Goal: Task Accomplishment & Management: Use online tool/utility

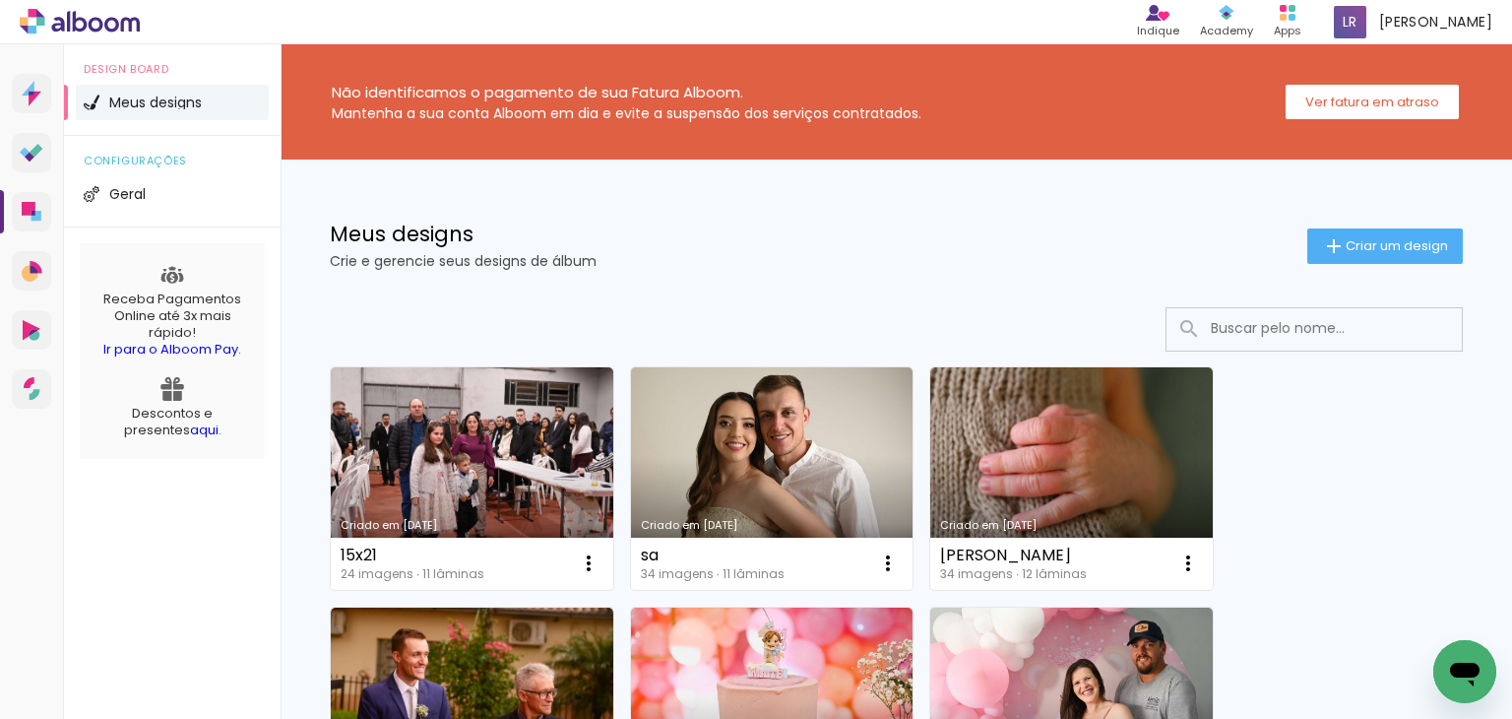
drag, startPoint x: 790, startPoint y: 277, endPoint x: 632, endPoint y: 267, distance: 157.8
click at [785, 278] on div "Meus designs Crie e gerencie seus designs de álbum Criar um design" at bounding box center [897, 223] width 1232 height 128
drag, startPoint x: 555, startPoint y: 269, endPoint x: 372, endPoint y: 269, distance: 183.1
click at [372, 268] on p "Crie e gerencie seus designs de álbum" at bounding box center [819, 261] width 978 height 14
click at [356, 268] on p "Crie e gerencie seus designs de álbum" at bounding box center [819, 261] width 978 height 14
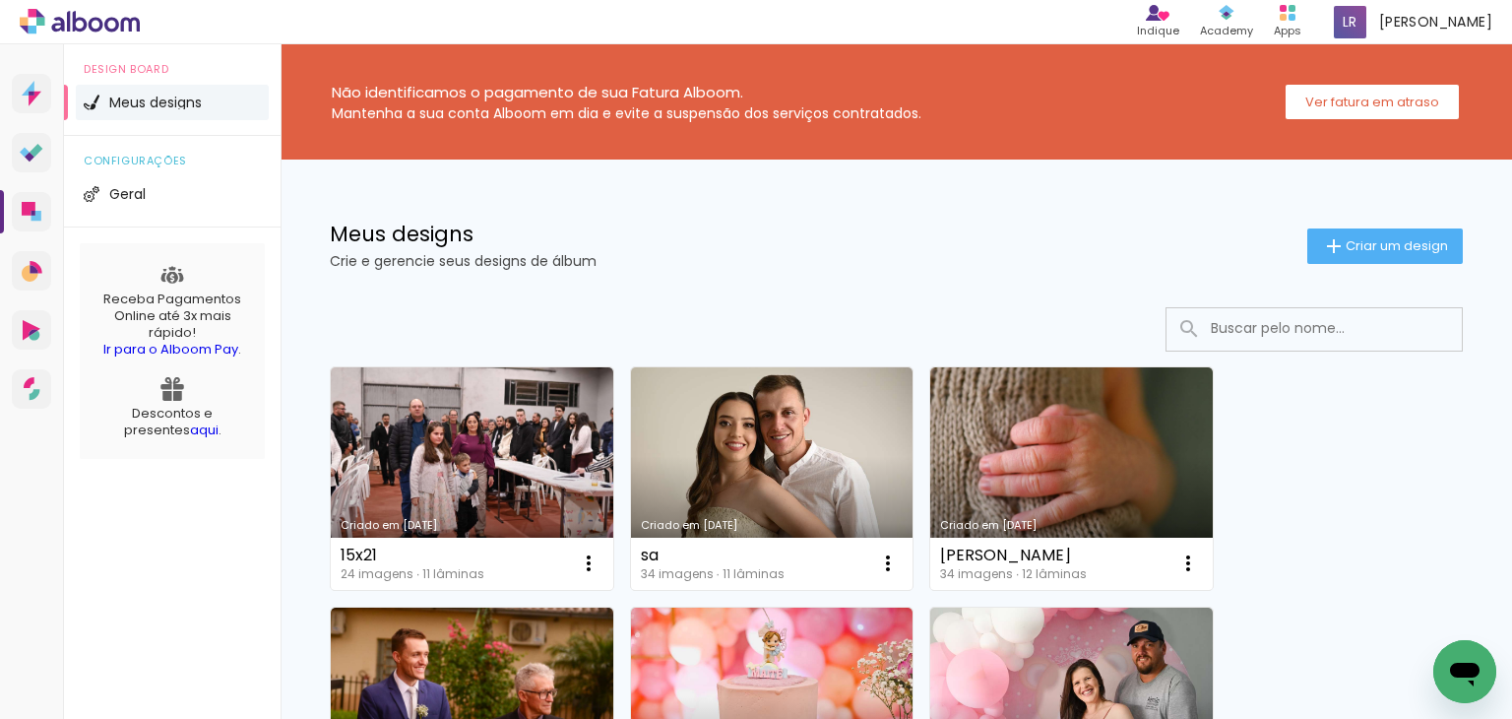
click at [906, 329] on div at bounding box center [896, 329] width 1133 height 44
click at [985, 350] on div at bounding box center [896, 329] width 1133 height 44
click at [1114, 252] on div "Meus designs Crie e gerencie seus designs de álbum" at bounding box center [819, 245] width 978 height 44
click at [540, 259] on p "Crie e gerencie seus designs de álbum" at bounding box center [819, 261] width 978 height 14
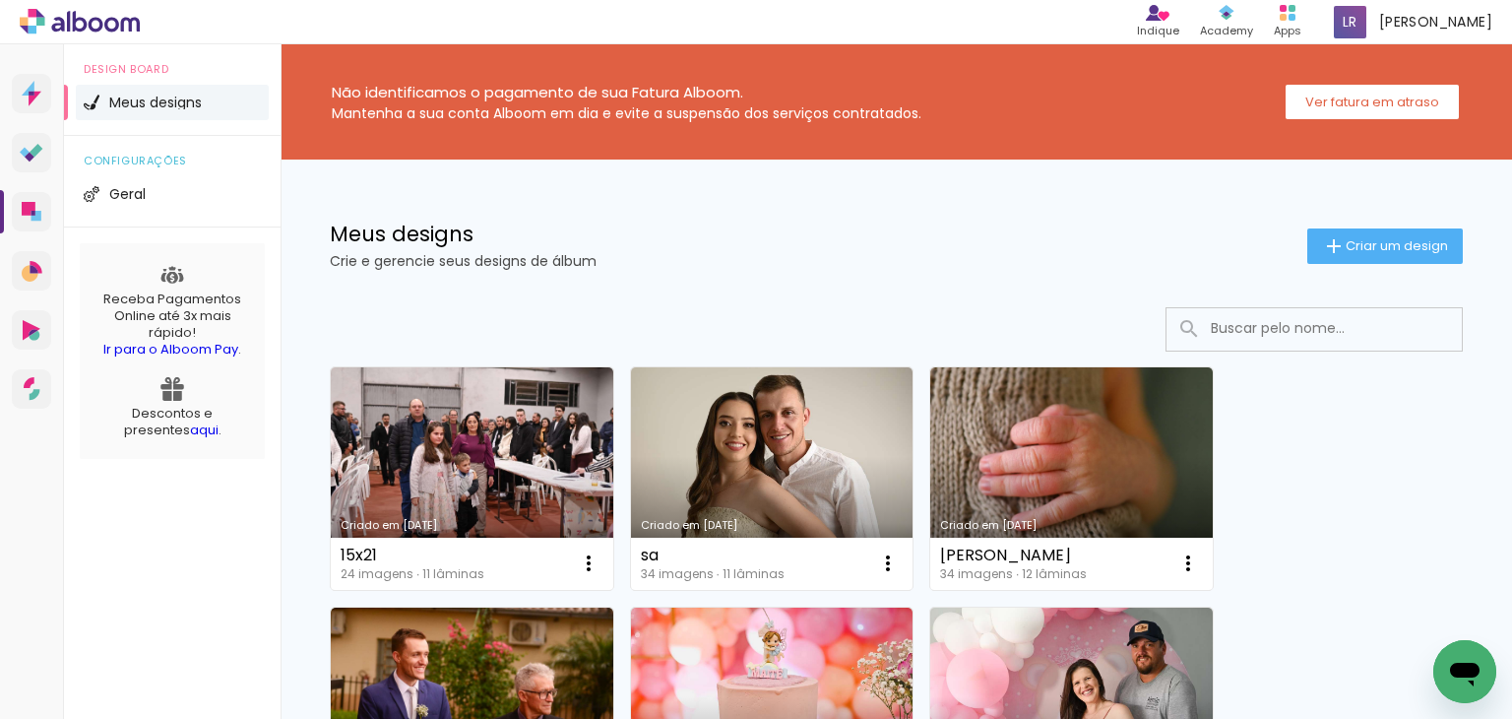
click at [715, 266] on p "Crie e gerencie seus designs de álbum" at bounding box center [819, 261] width 978 height 14
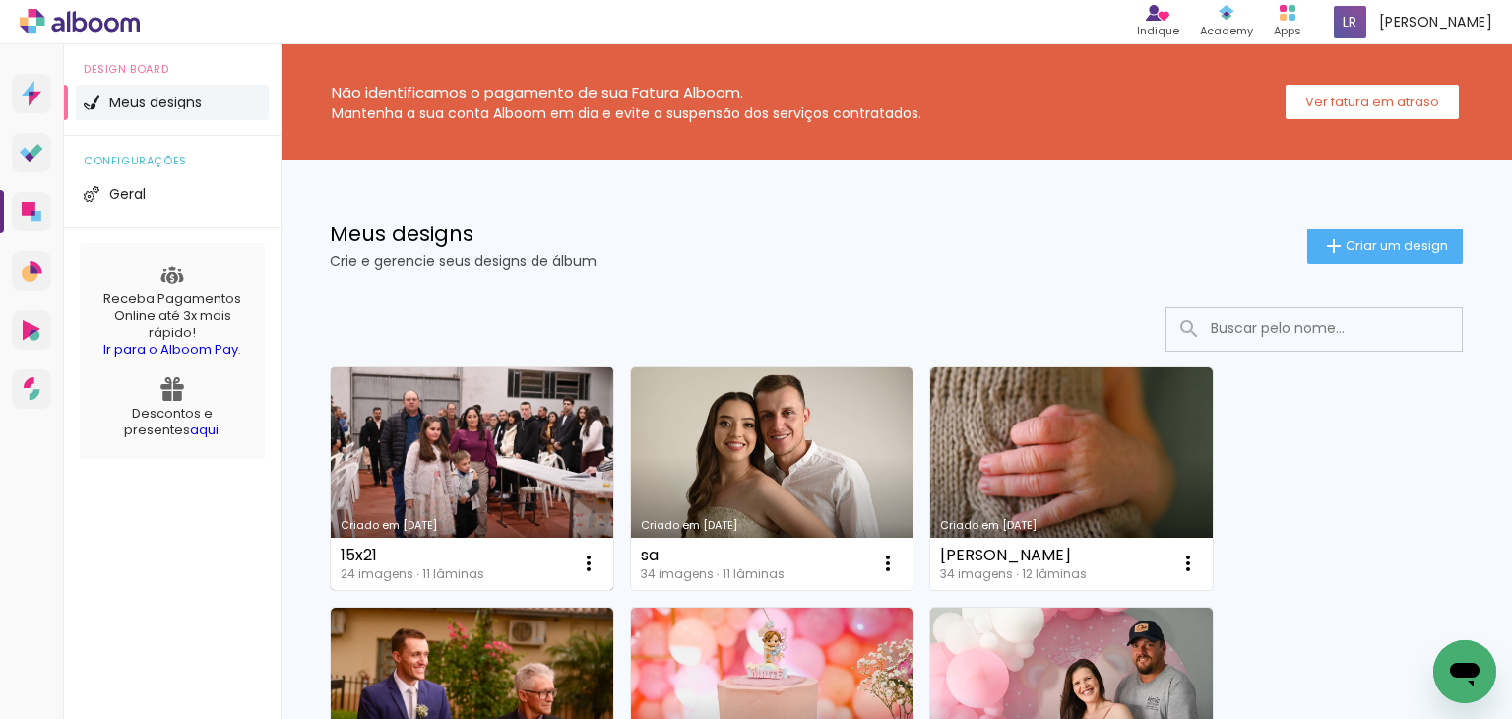
click at [567, 434] on link "Criado em [DATE]" at bounding box center [472, 478] width 283 height 222
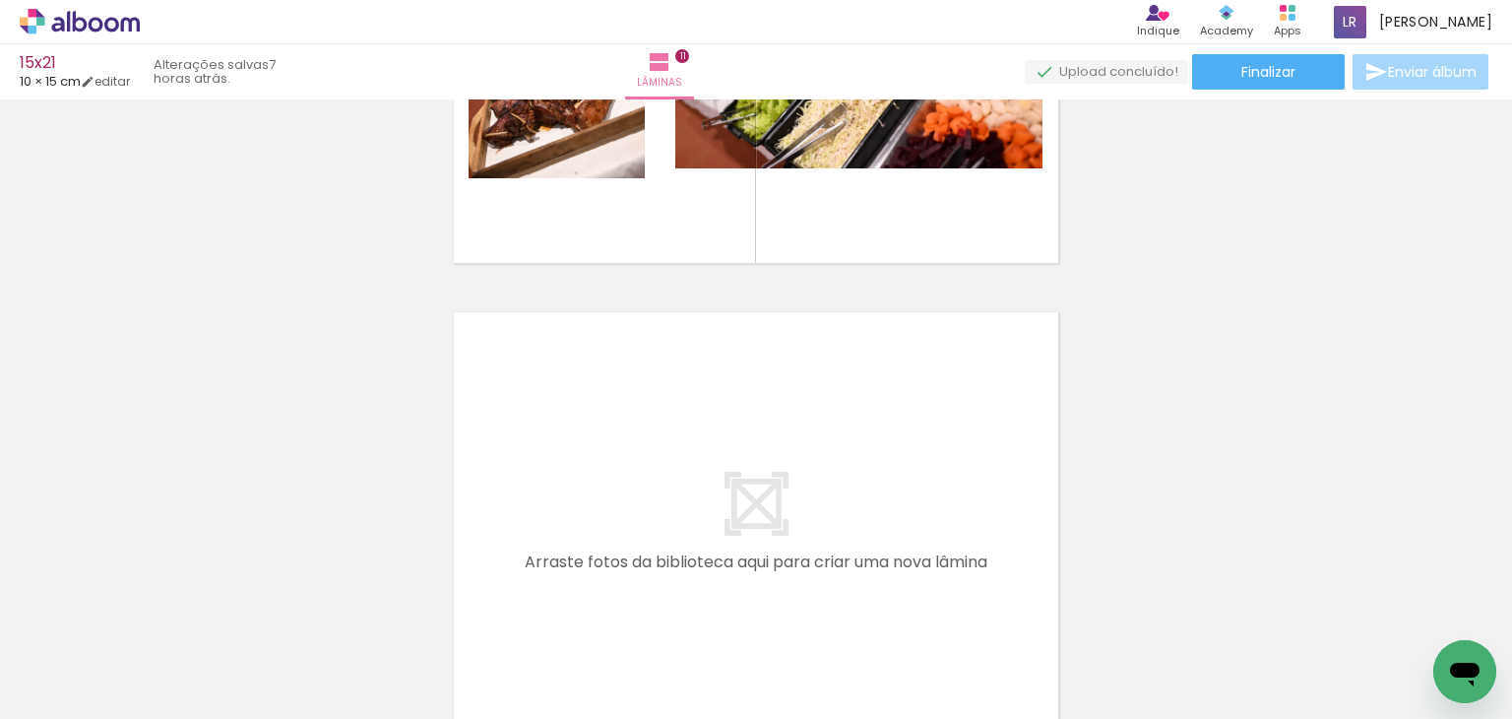
scroll to position [5358, 0]
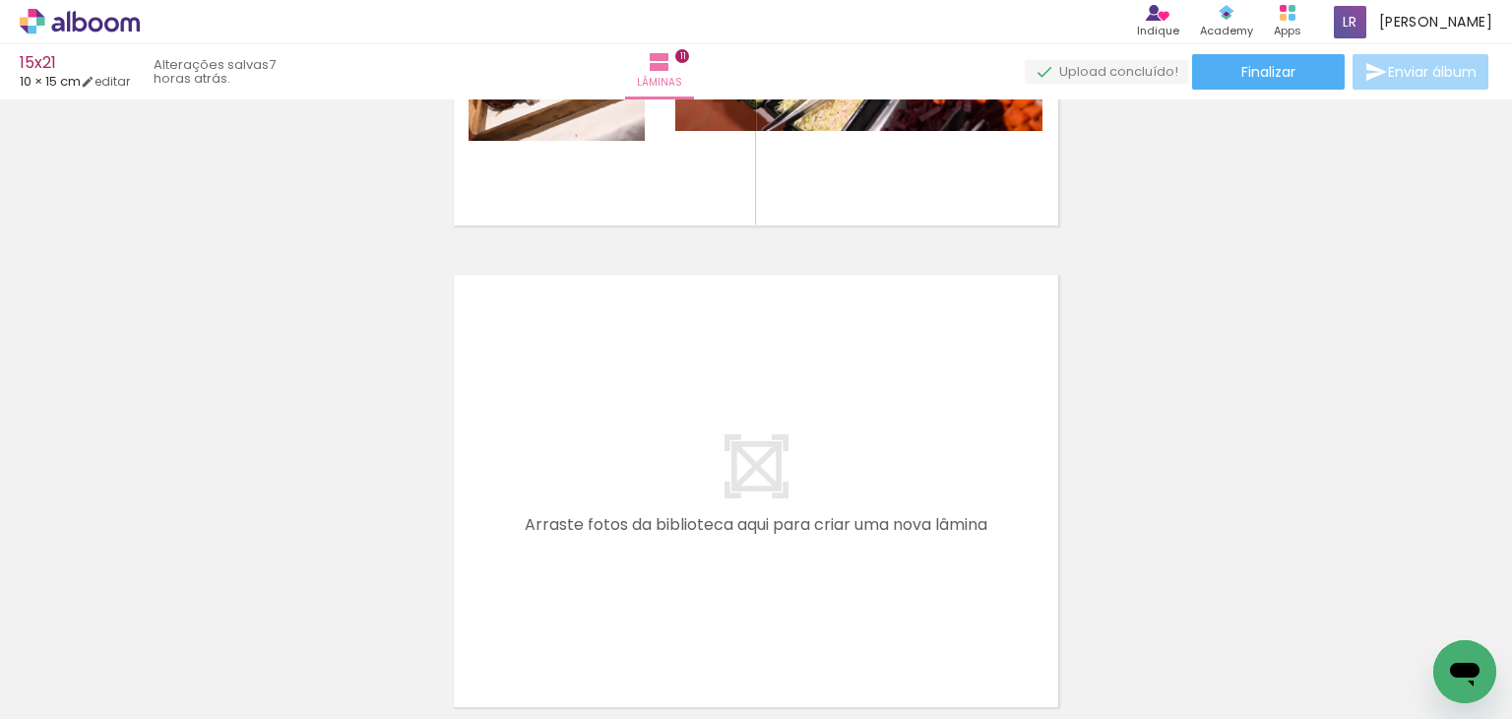
scroll to position [4865, 0]
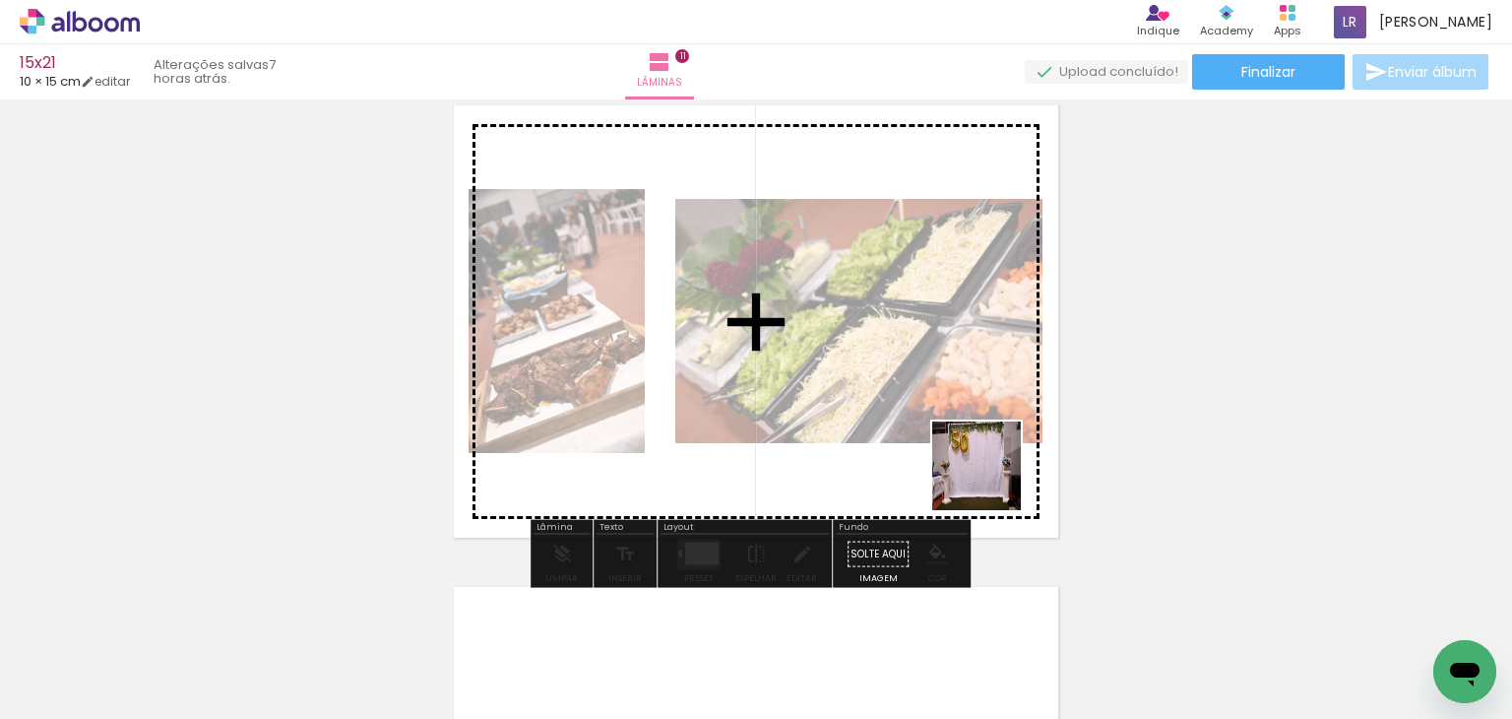
drag, startPoint x: 1130, startPoint y: 543, endPoint x: 997, endPoint y: 477, distance: 148.4
click at [997, 477] on quentale-workspace at bounding box center [756, 359] width 1512 height 719
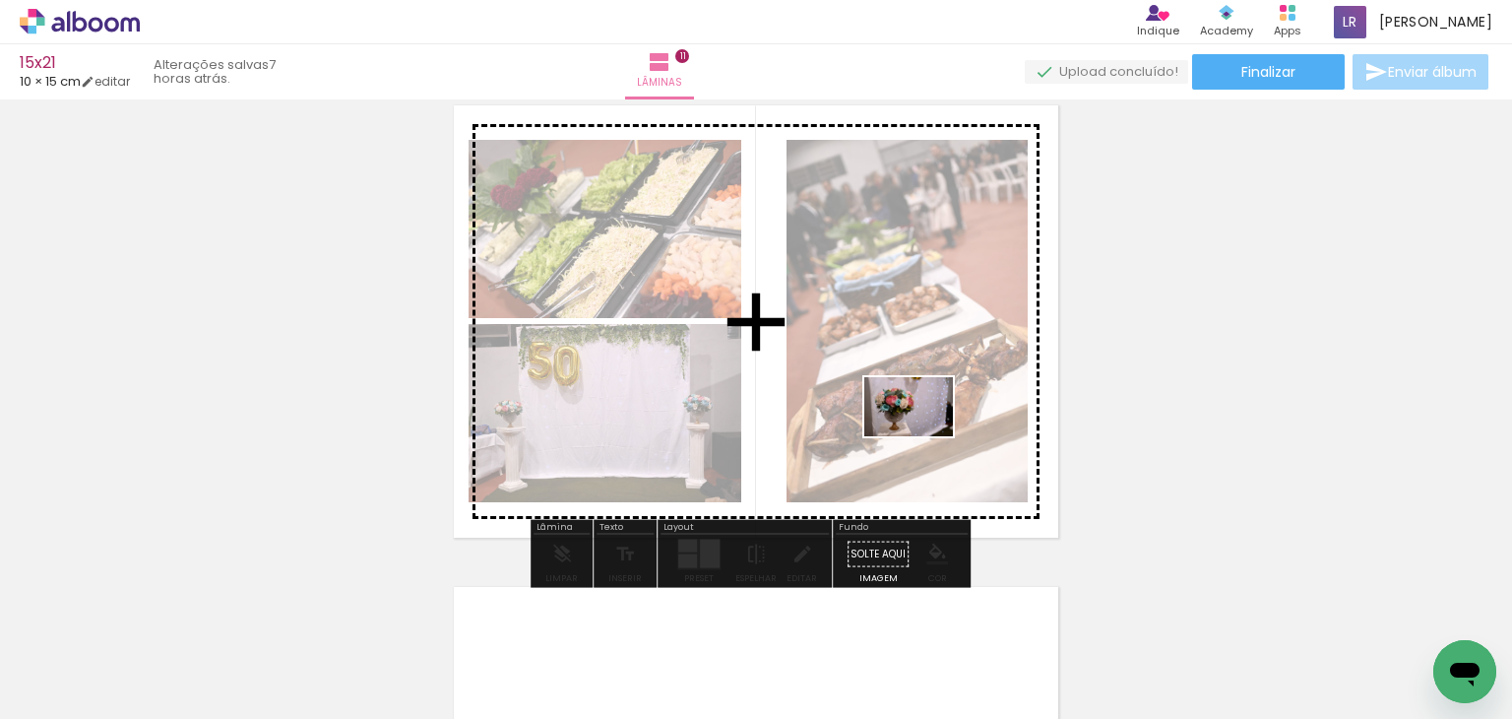
drag, startPoint x: 1417, startPoint y: 641, endPoint x: 795, endPoint y: 485, distance: 640.4
click at [919, 434] on quentale-workspace at bounding box center [756, 359] width 1512 height 719
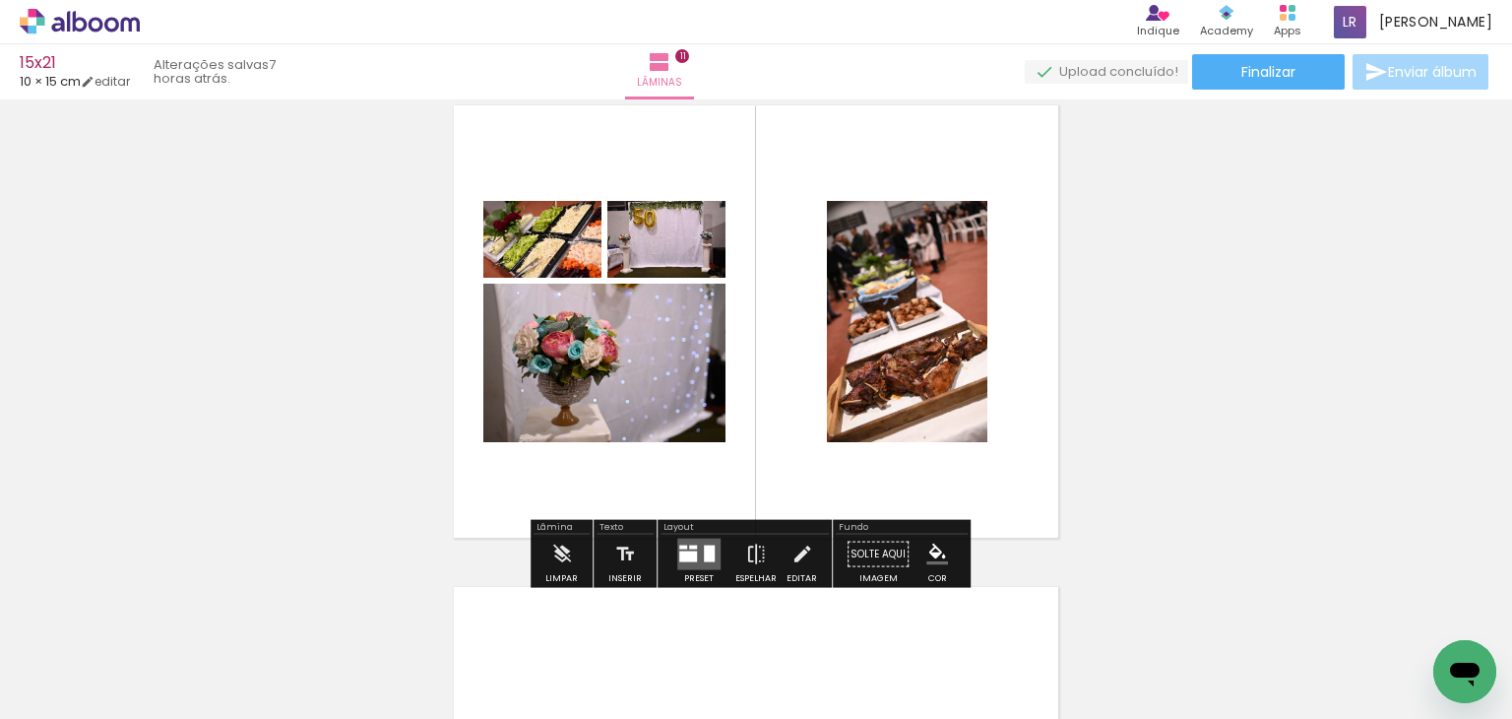
drag, startPoint x: 697, startPoint y: 562, endPoint x: 783, endPoint y: 572, distance: 86.2
click at [699, 563] on quentale-layouter at bounding box center [698, 555] width 43 height 32
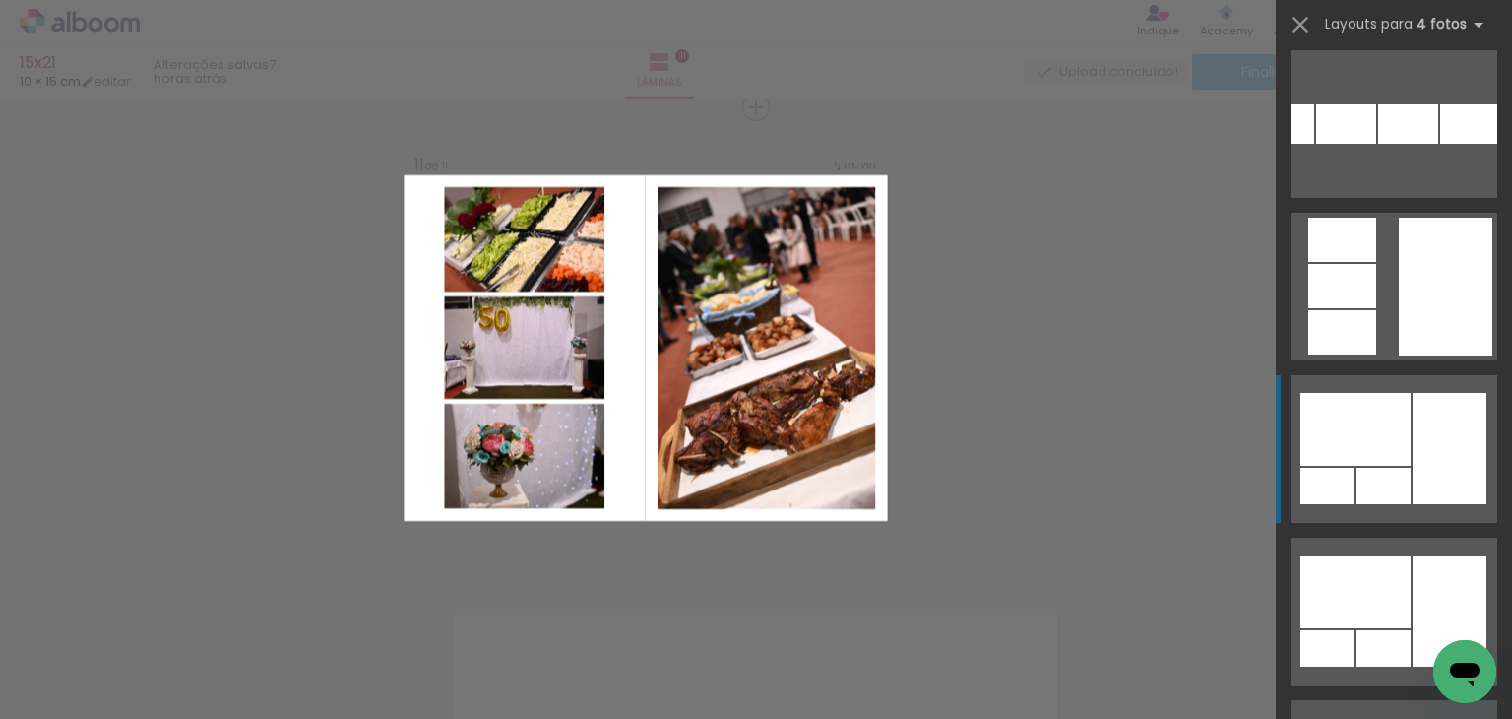
scroll to position [1280, 0]
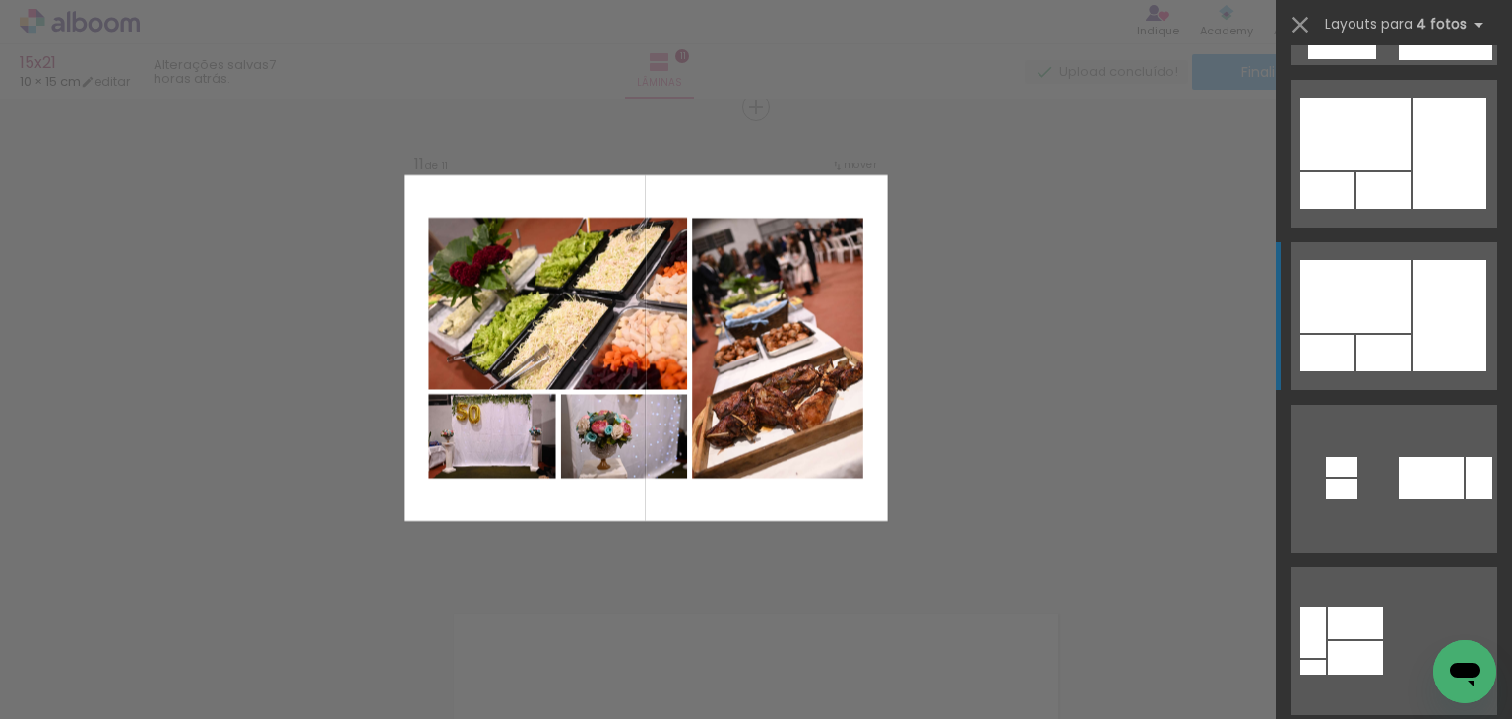
drag, startPoint x: 1392, startPoint y: 339, endPoint x: 1371, endPoint y: 326, distance: 24.3
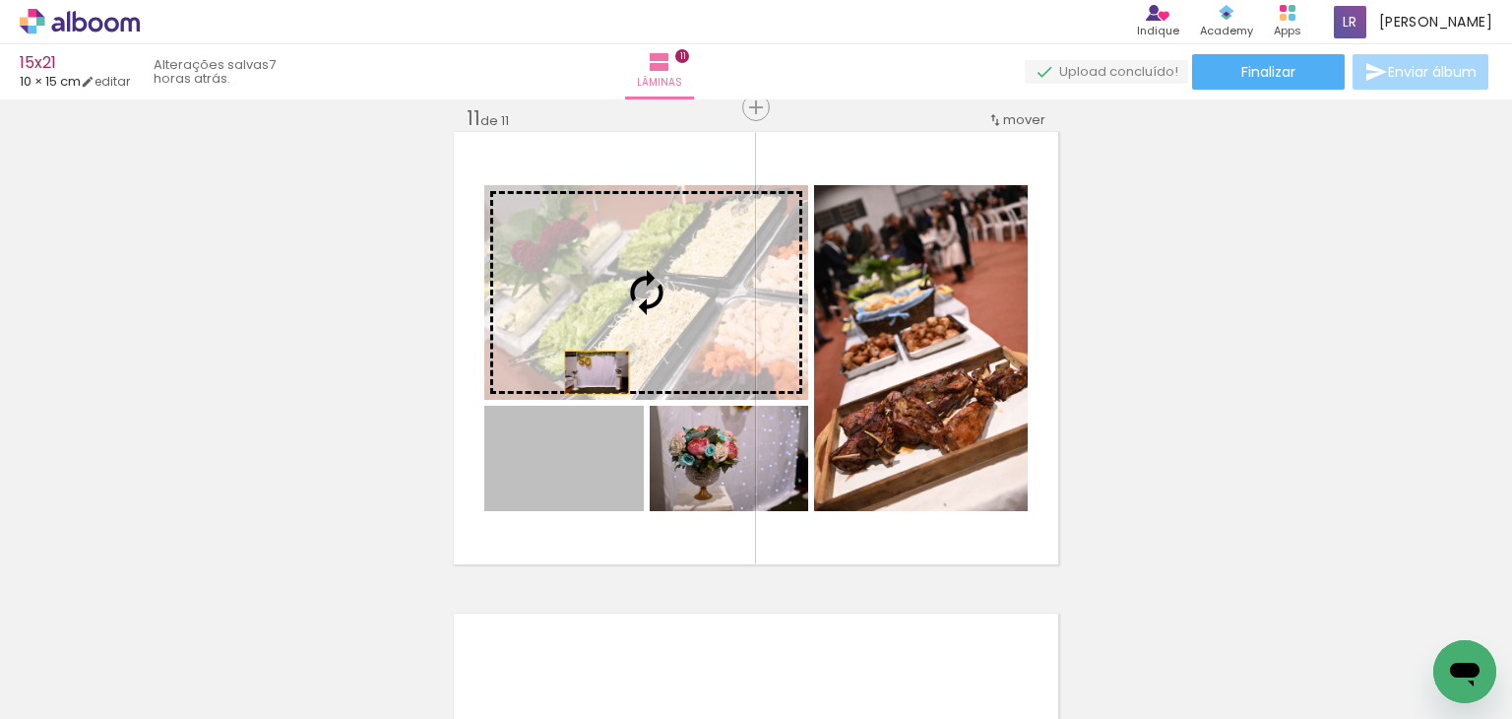
drag, startPoint x: 589, startPoint y: 372, endPoint x: 593, endPoint y: 356, distance: 16.2
click at [0, 0] on slot at bounding box center [0, 0] width 0 height 0
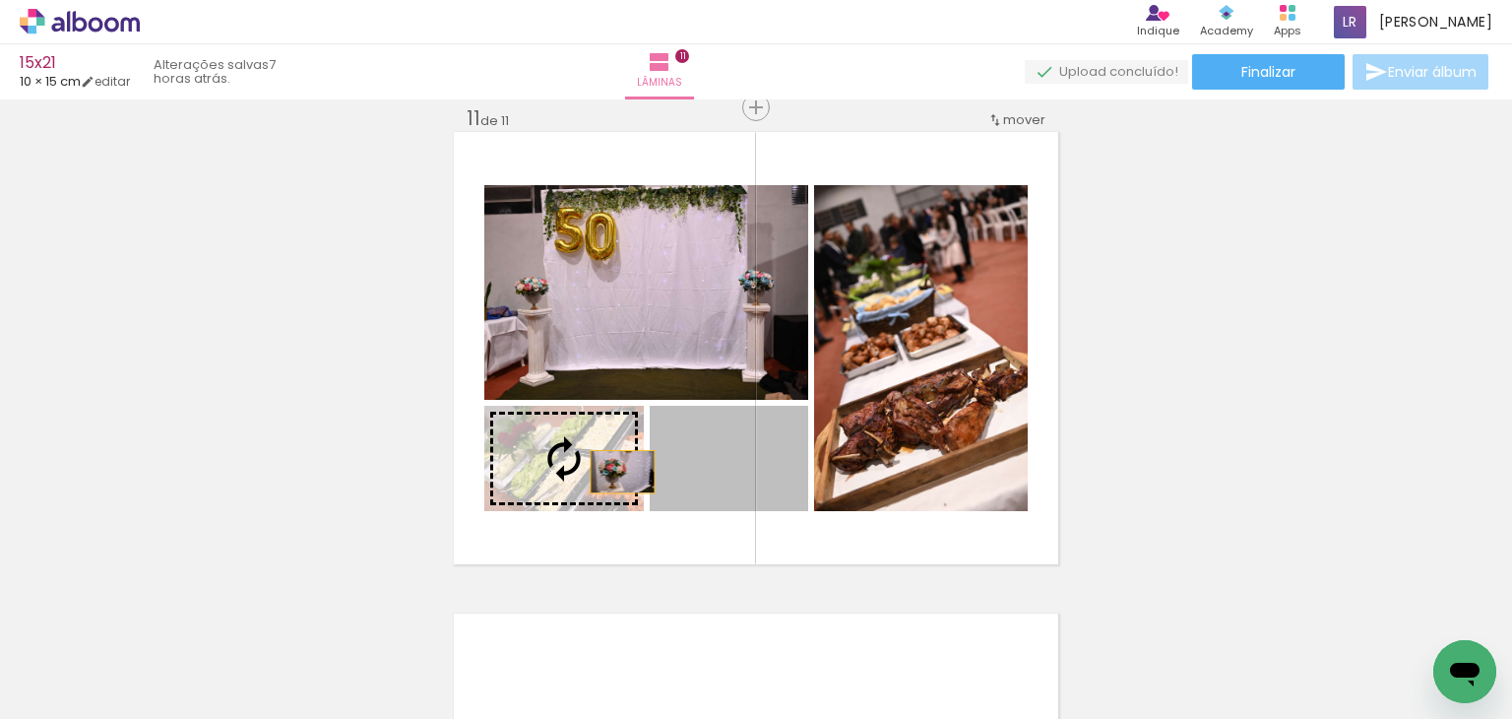
drag, startPoint x: 739, startPoint y: 486, endPoint x: 621, endPoint y: 475, distance: 118.7
click at [0, 0] on slot at bounding box center [0, 0] width 0 height 0
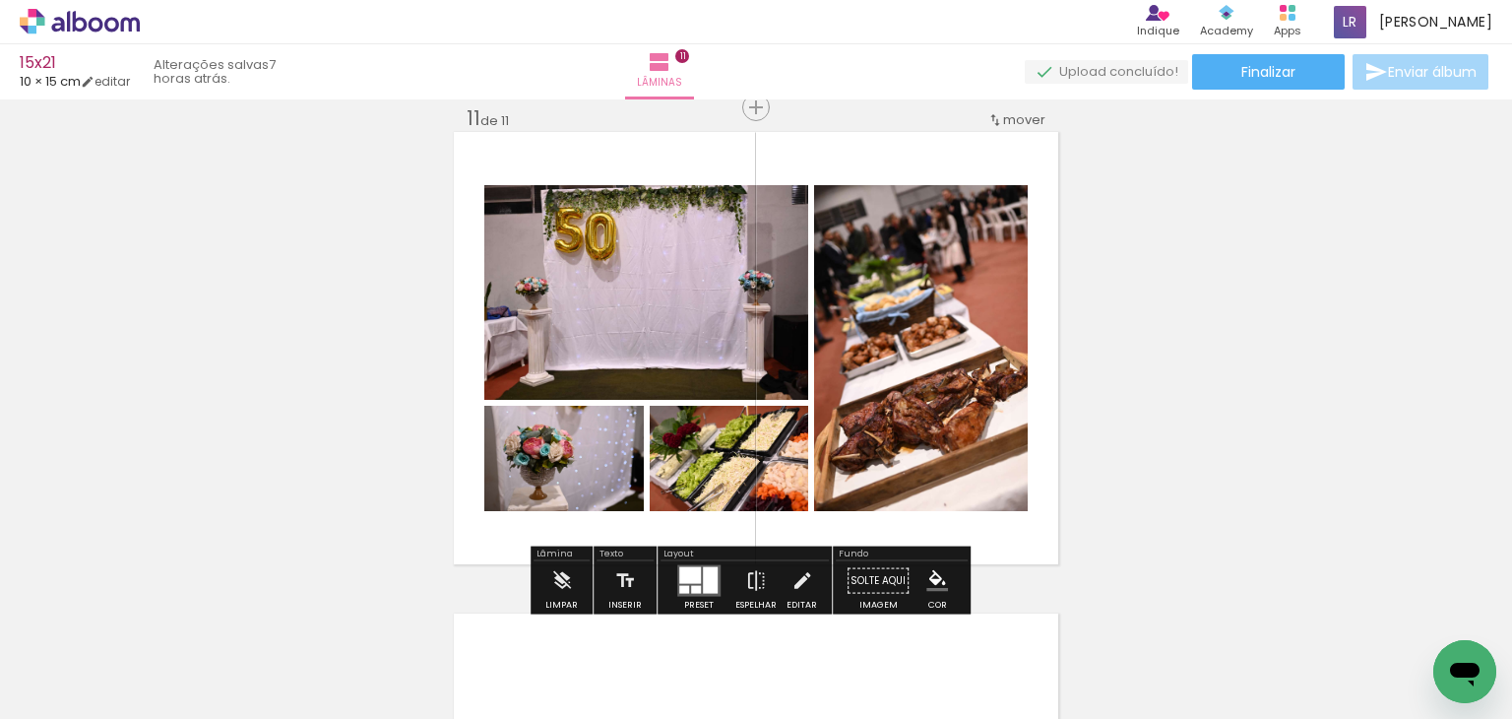
drag, startPoint x: 700, startPoint y: 575, endPoint x: 971, endPoint y: 484, distance: 285.5
click at [704, 570] on div at bounding box center [710, 580] width 15 height 27
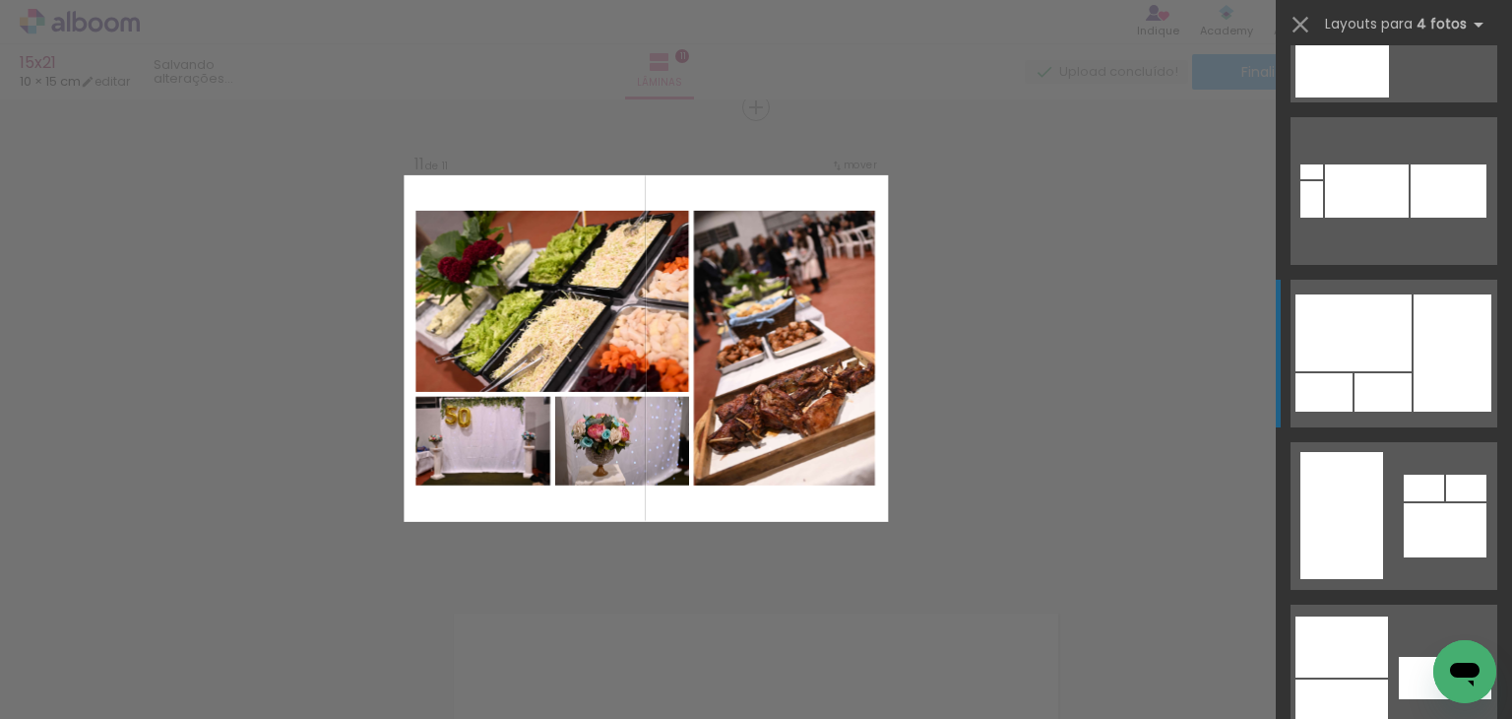
scroll to position [4710, 0]
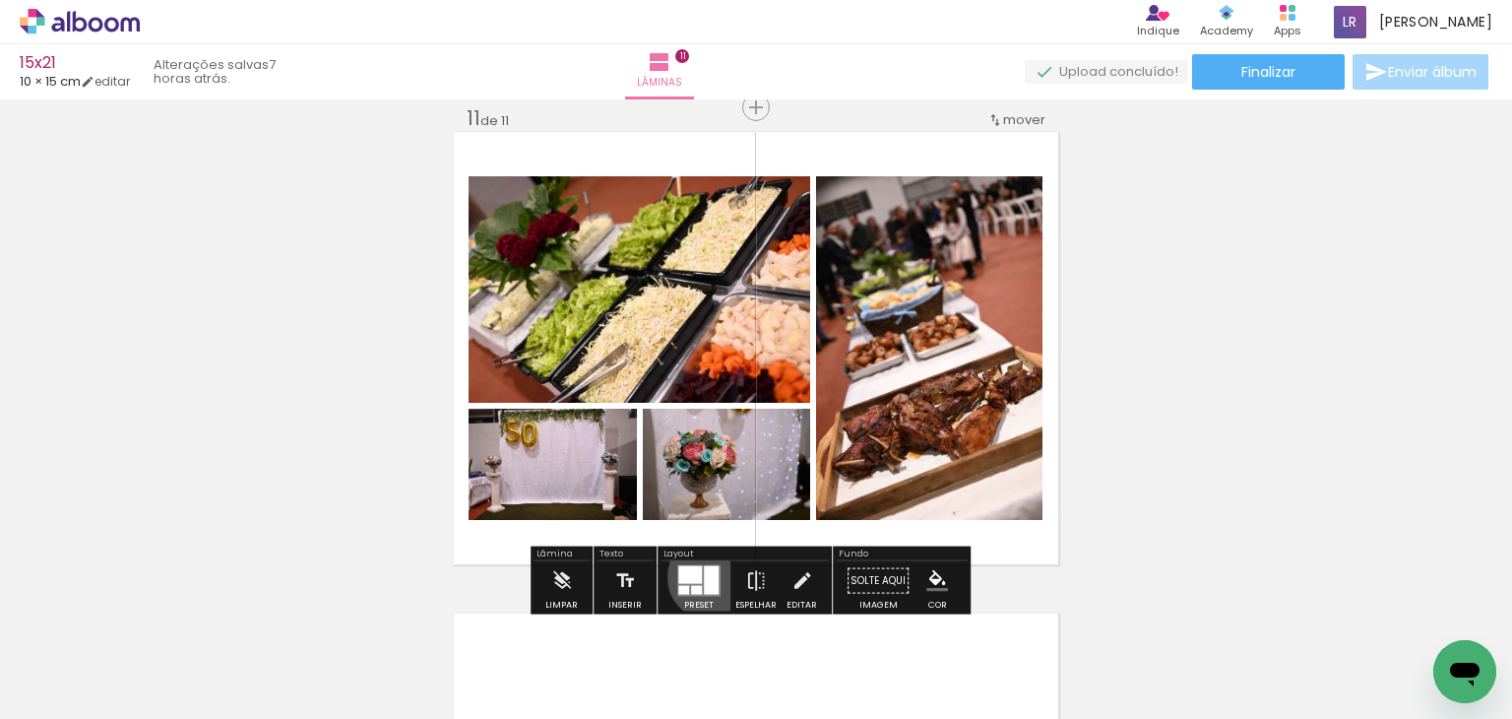
click at [709, 576] on div at bounding box center [711, 580] width 15 height 29
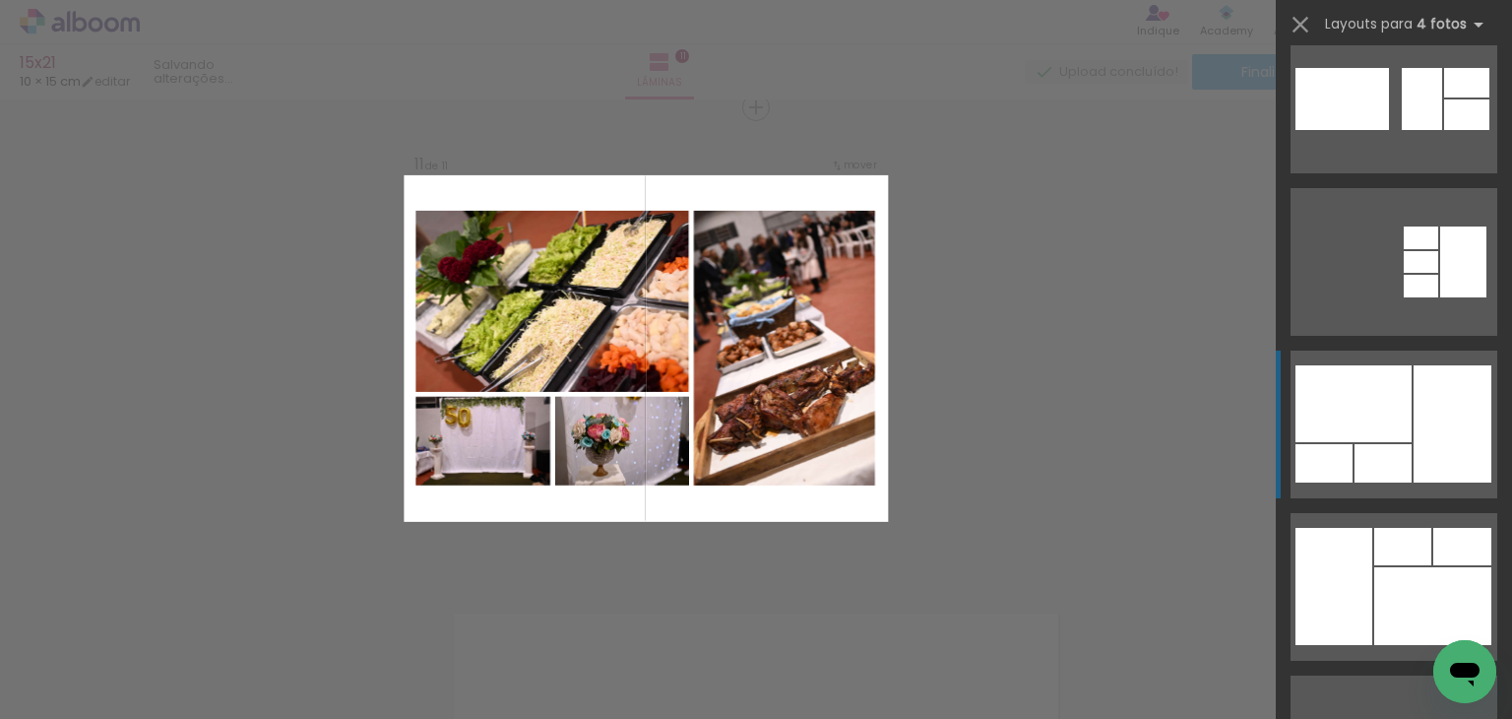
scroll to position [394, 0]
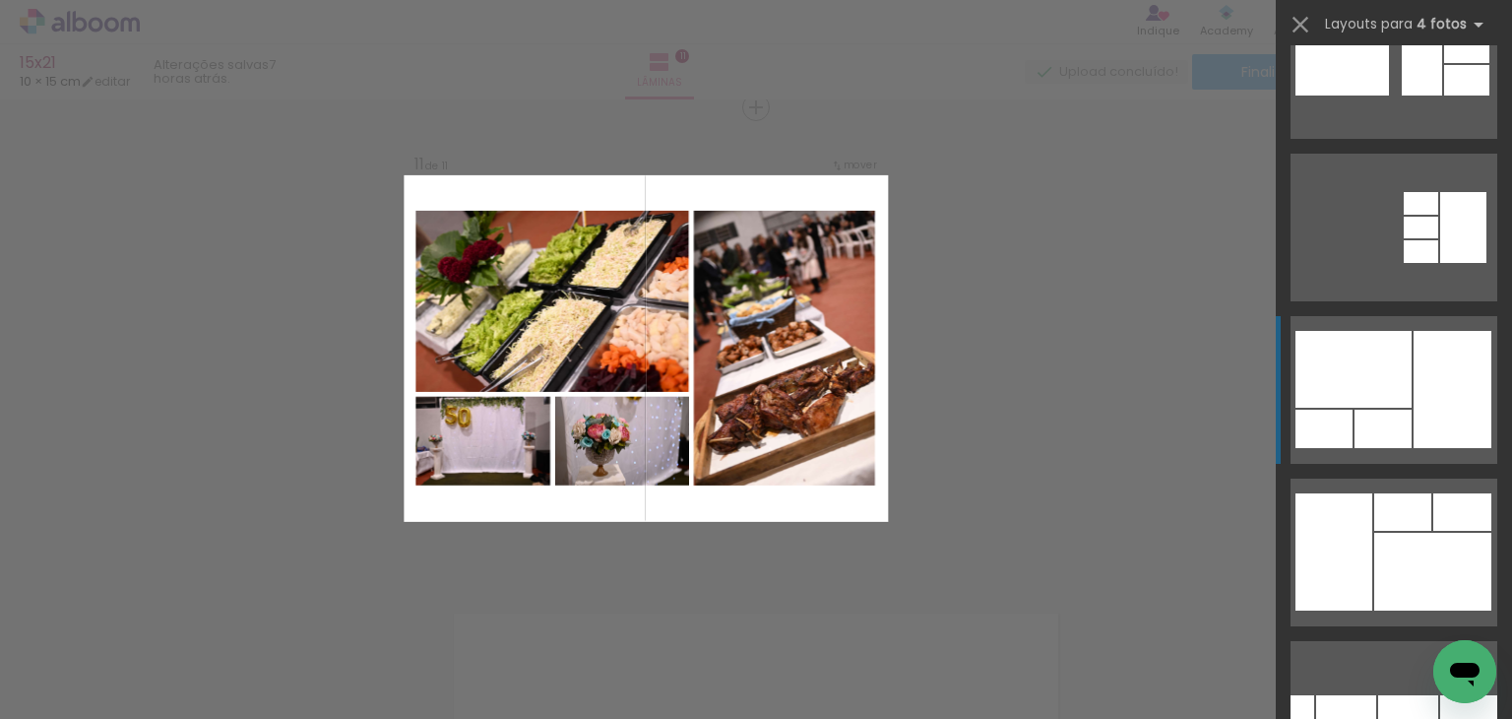
click at [1390, 394] on div at bounding box center [1354, 369] width 116 height 77
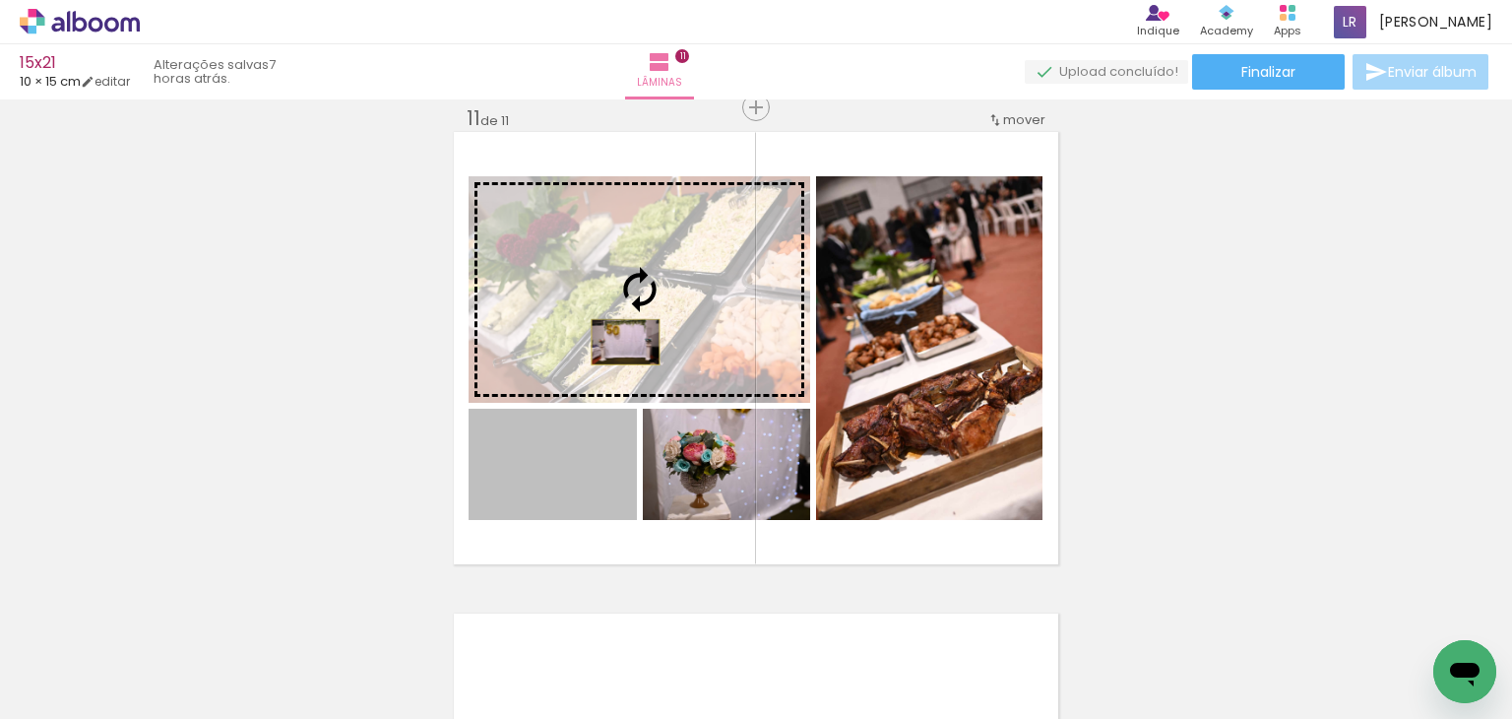
drag, startPoint x: 595, startPoint y: 450, endPoint x: 631, endPoint y: 351, distance: 105.0
click at [0, 0] on slot at bounding box center [0, 0] width 0 height 0
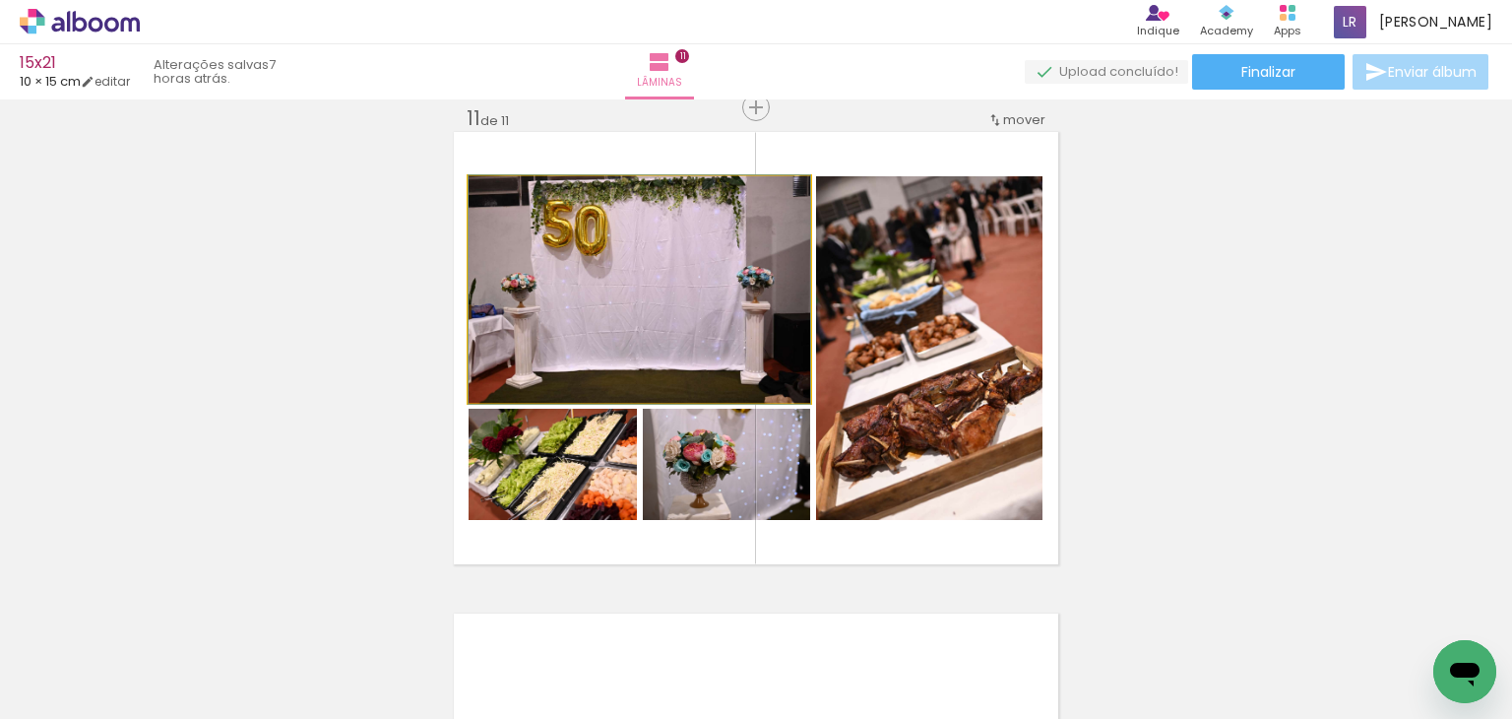
click at [629, 340] on quentale-photo at bounding box center [640, 289] width 342 height 226
click at [626, 338] on quentale-photo at bounding box center [640, 289] width 342 height 226
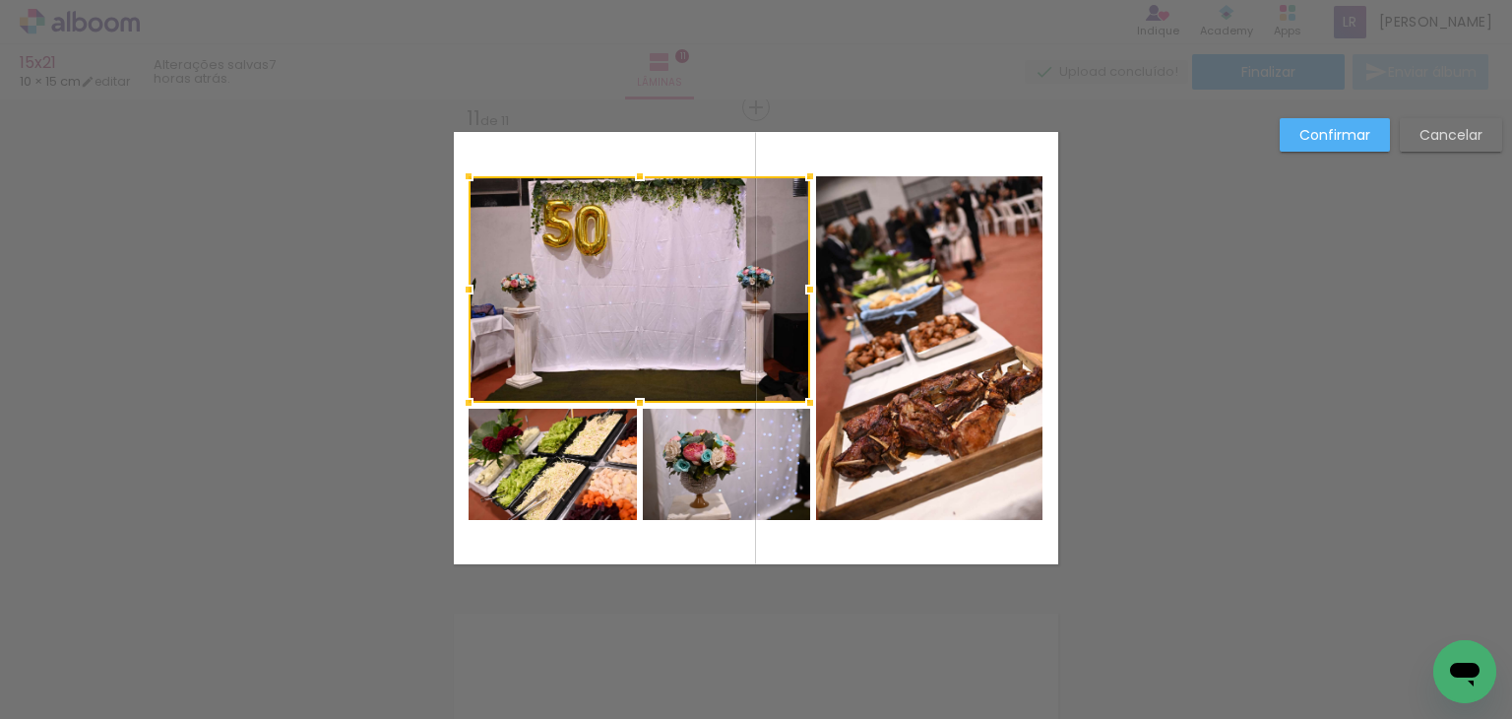
click at [585, 449] on quentale-photo at bounding box center [553, 464] width 168 height 111
click at [683, 460] on div at bounding box center [640, 348] width 342 height 344
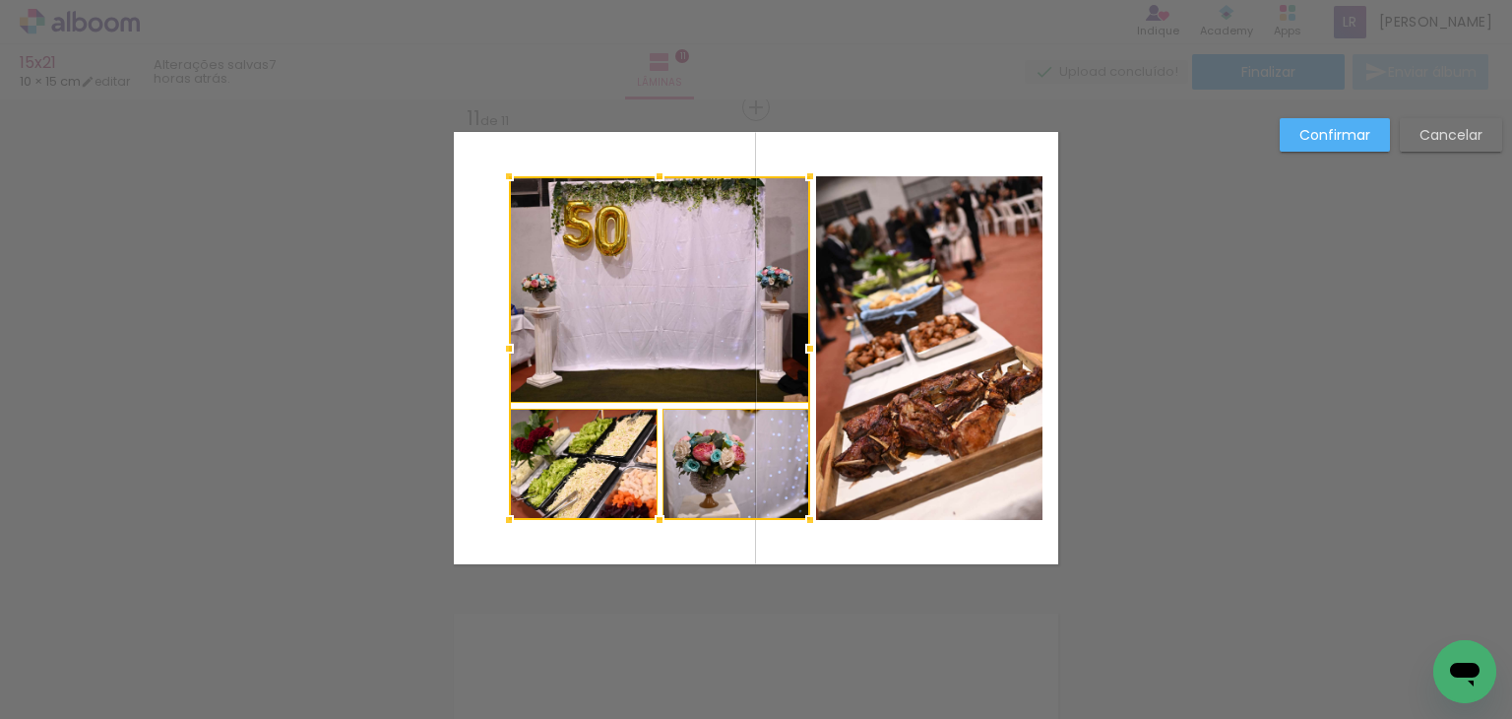
drag, startPoint x: 458, startPoint y: 352, endPoint x: 498, endPoint y: 357, distance: 40.7
click at [498, 357] on div at bounding box center [508, 348] width 39 height 39
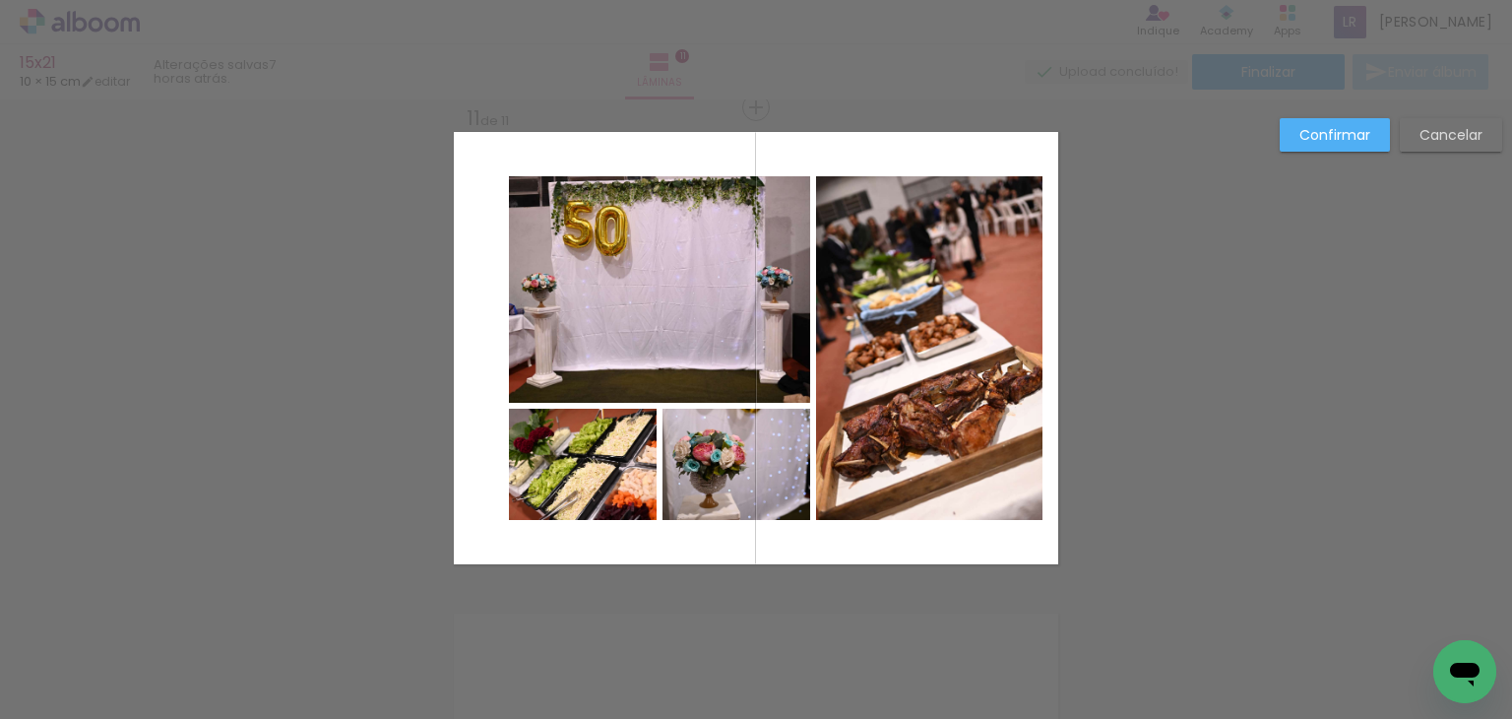
click at [615, 294] on quentale-photo at bounding box center [659, 289] width 301 height 226
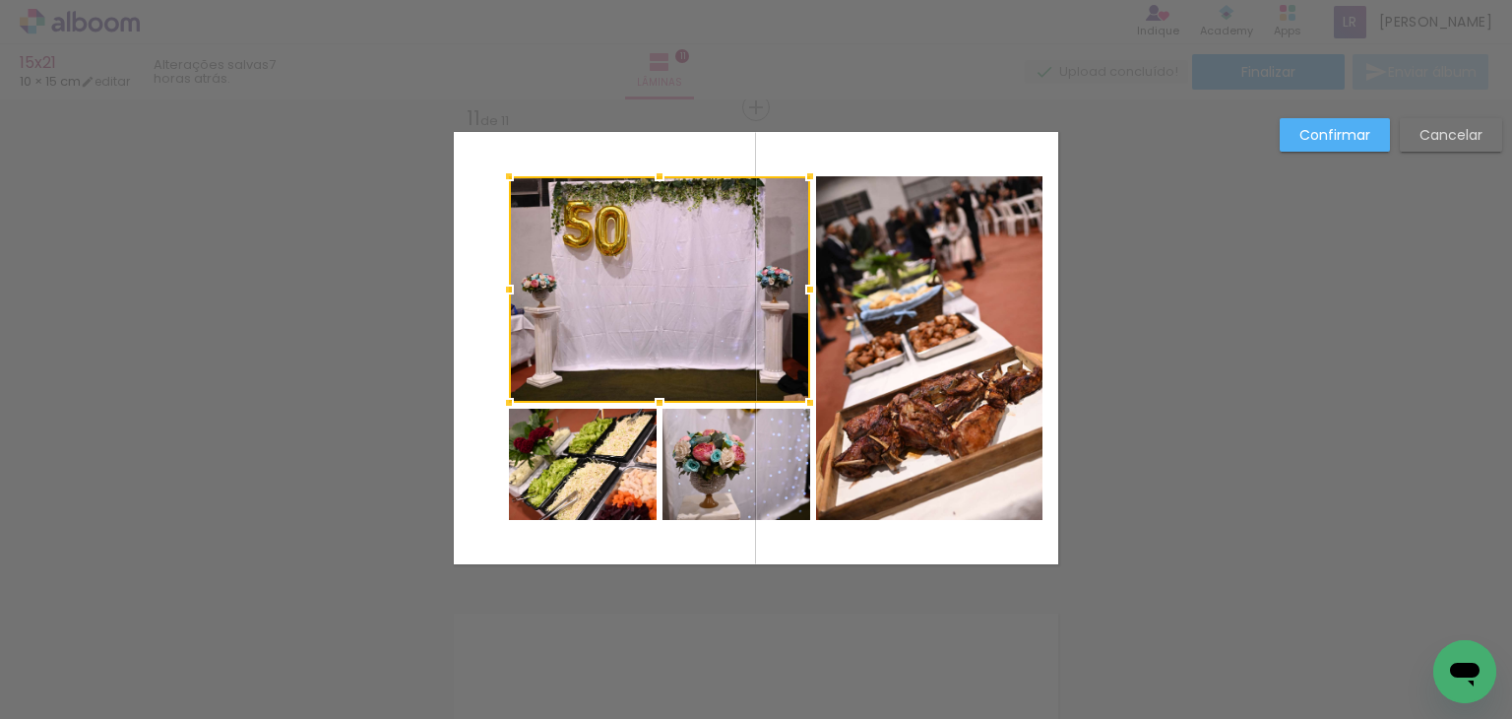
click at [618, 454] on quentale-photo at bounding box center [583, 464] width 149 height 111
drag, startPoint x: 695, startPoint y: 440, endPoint x: 712, endPoint y: 433, distance: 18.1
click at [695, 439] on div at bounding box center [659, 348] width 301 height 344
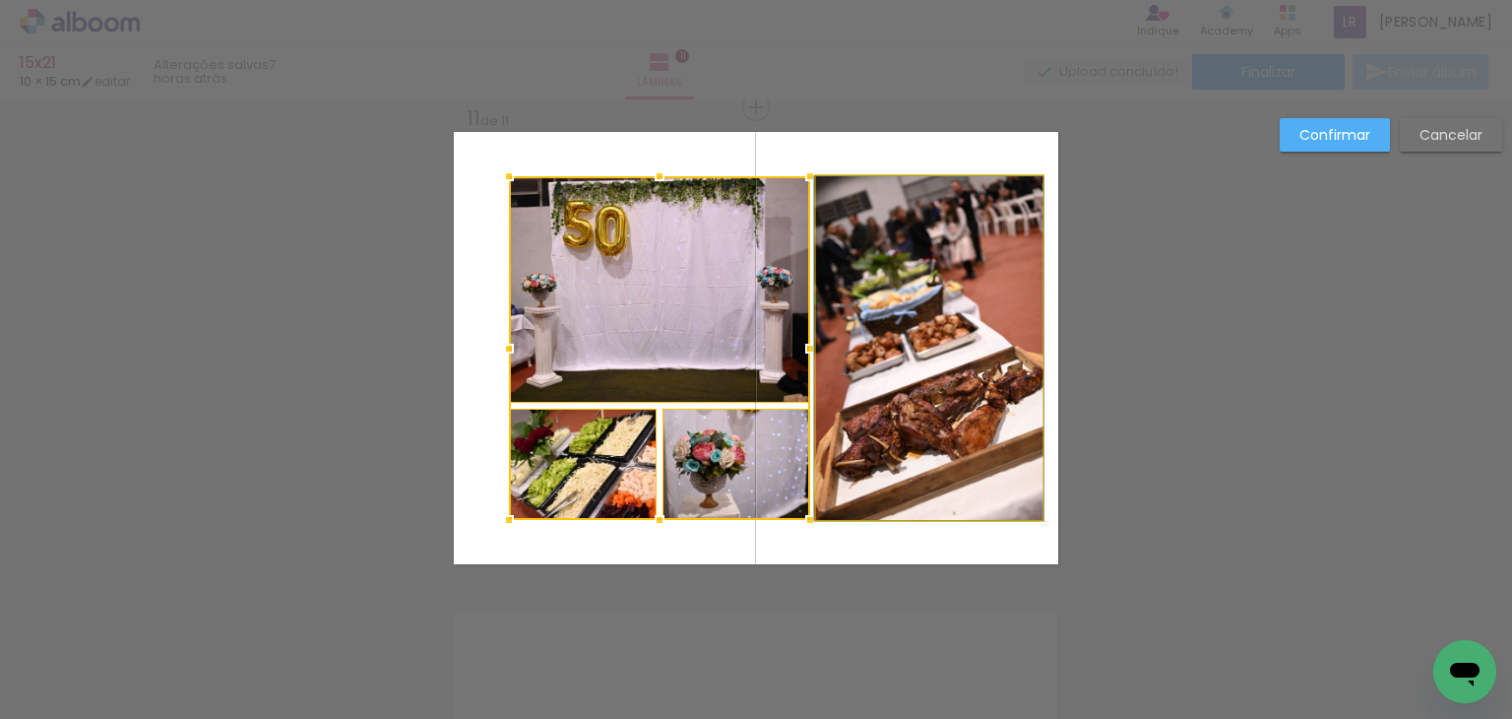
click at [885, 382] on quentale-photo at bounding box center [929, 348] width 226 height 344
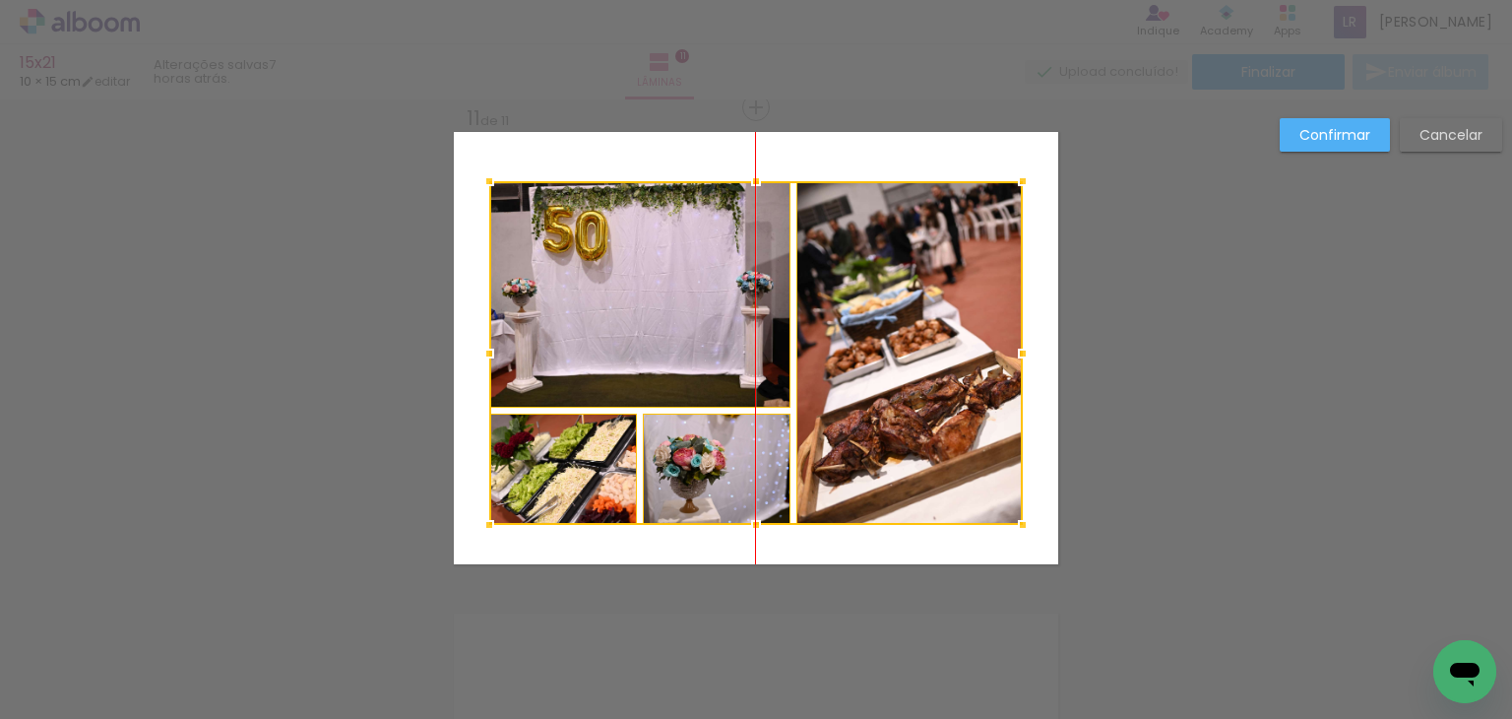
click at [842, 372] on div at bounding box center [756, 353] width 534 height 344
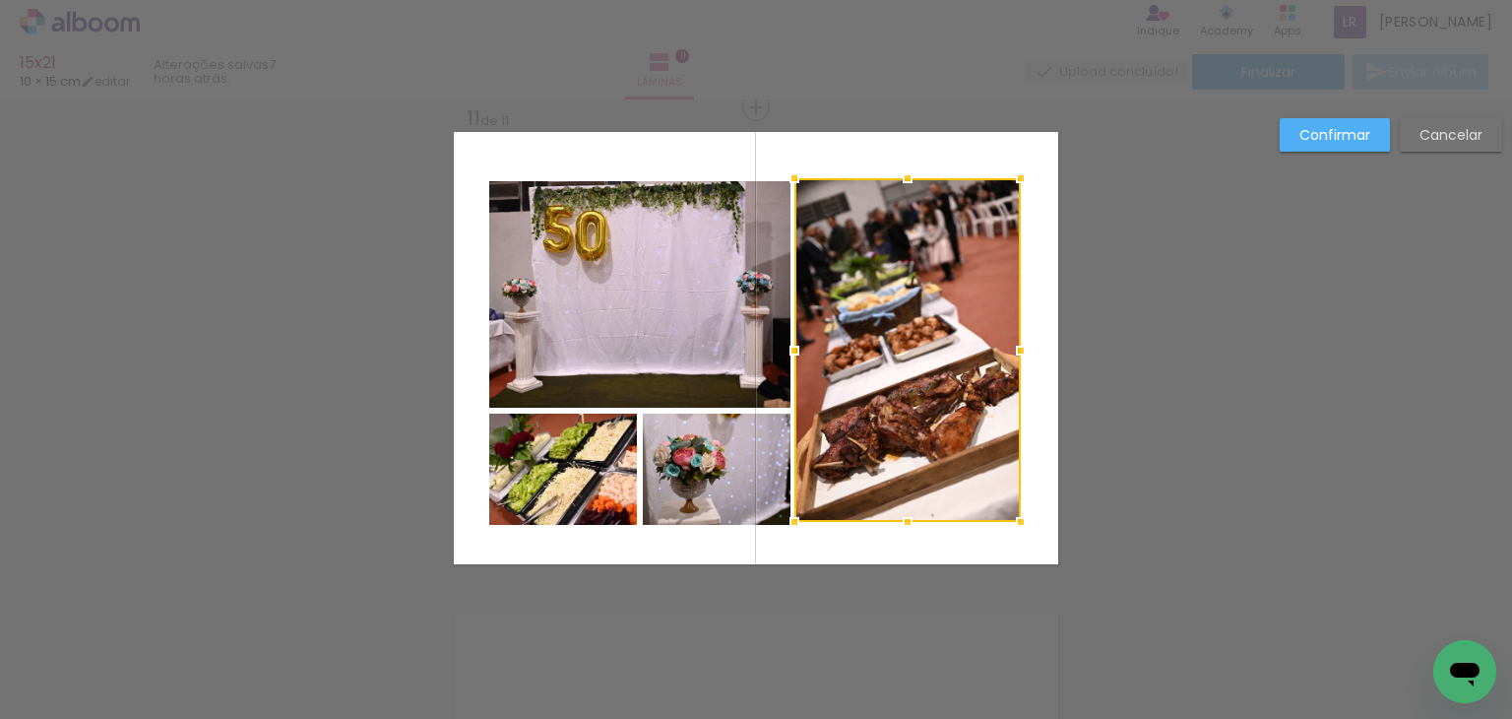
drag, startPoint x: 843, startPoint y: 342, endPoint x: 841, endPoint y: 332, distance: 10.0
click at [841, 332] on div at bounding box center [907, 350] width 226 height 344
click at [1049, 279] on quentale-layouter at bounding box center [756, 348] width 604 height 432
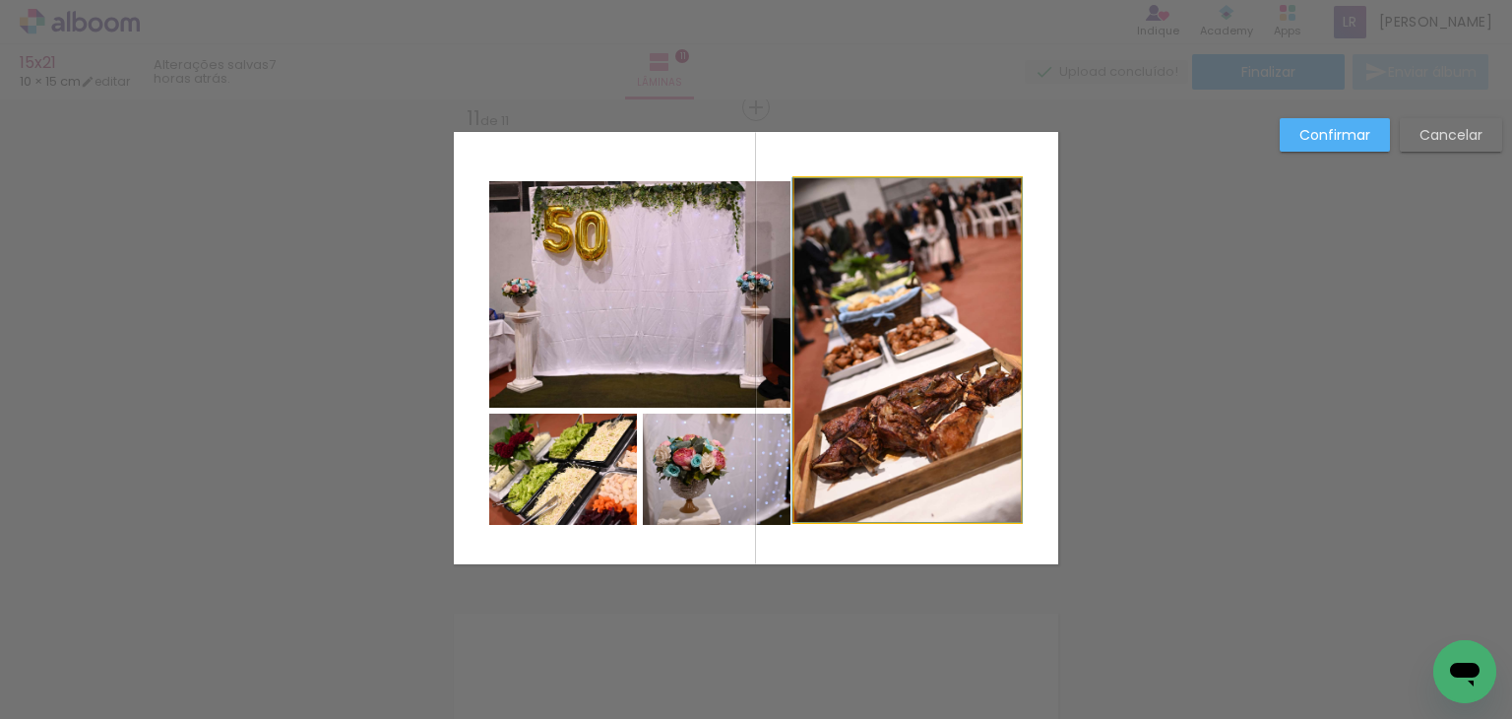
click at [914, 351] on quentale-photo at bounding box center [907, 350] width 226 height 344
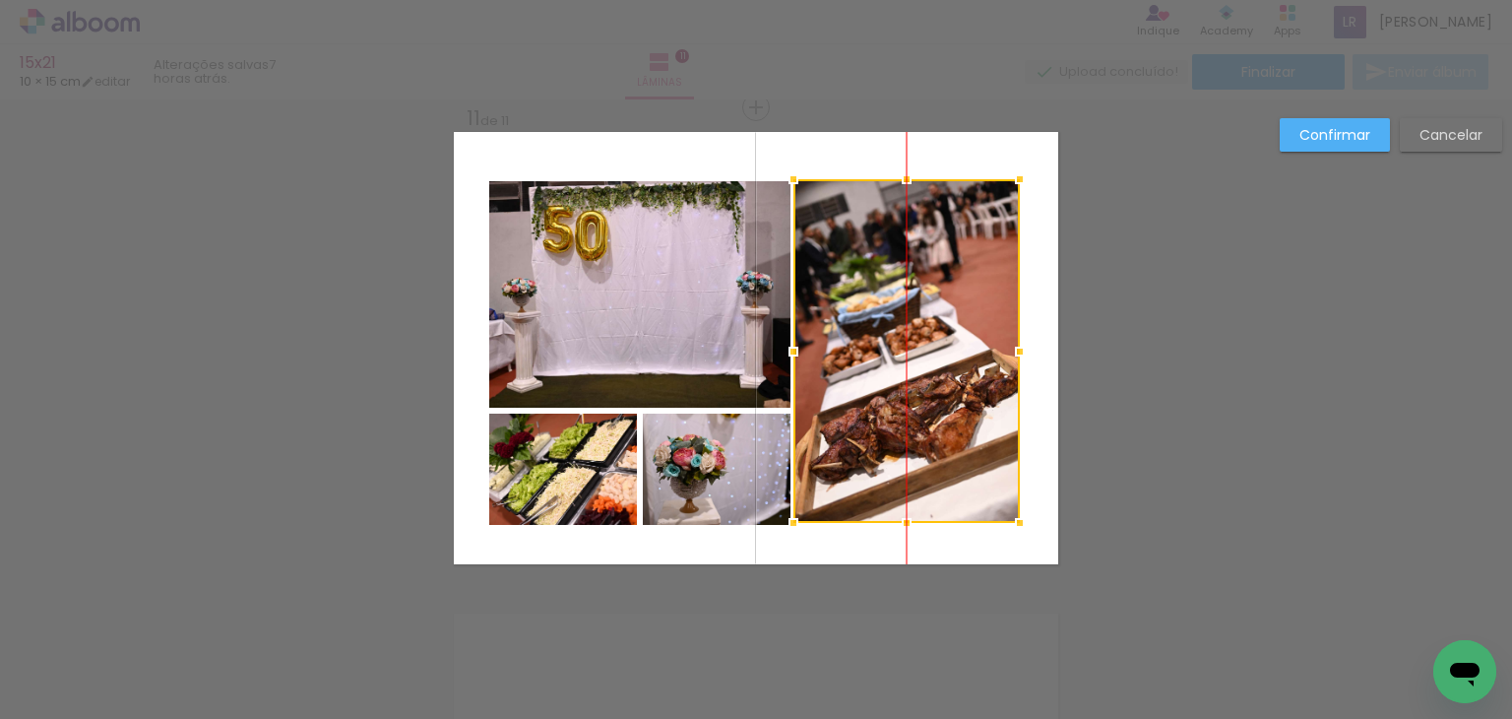
click at [893, 342] on div at bounding box center [907, 351] width 226 height 344
click at [1034, 316] on quentale-layouter at bounding box center [756, 348] width 604 height 432
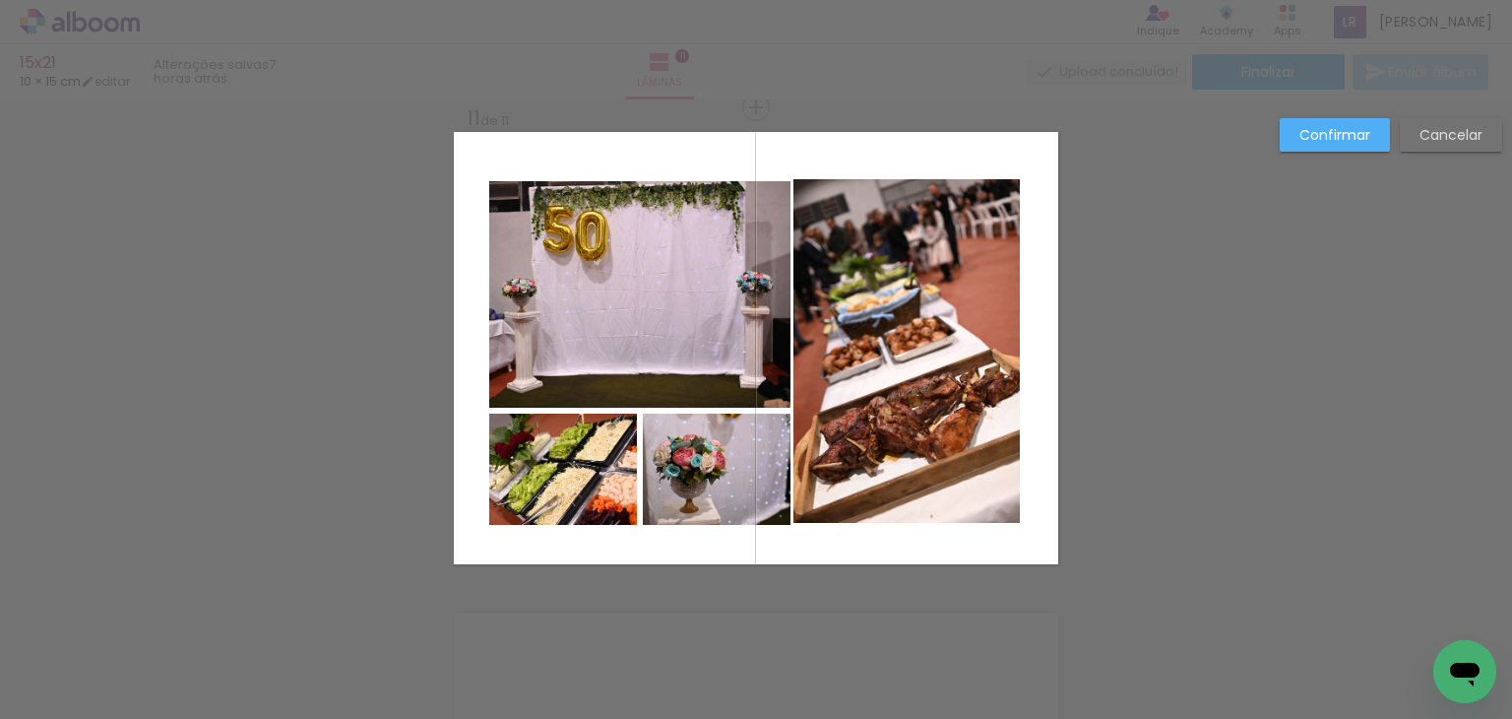
click at [928, 344] on quentale-photo at bounding box center [907, 351] width 226 height 344
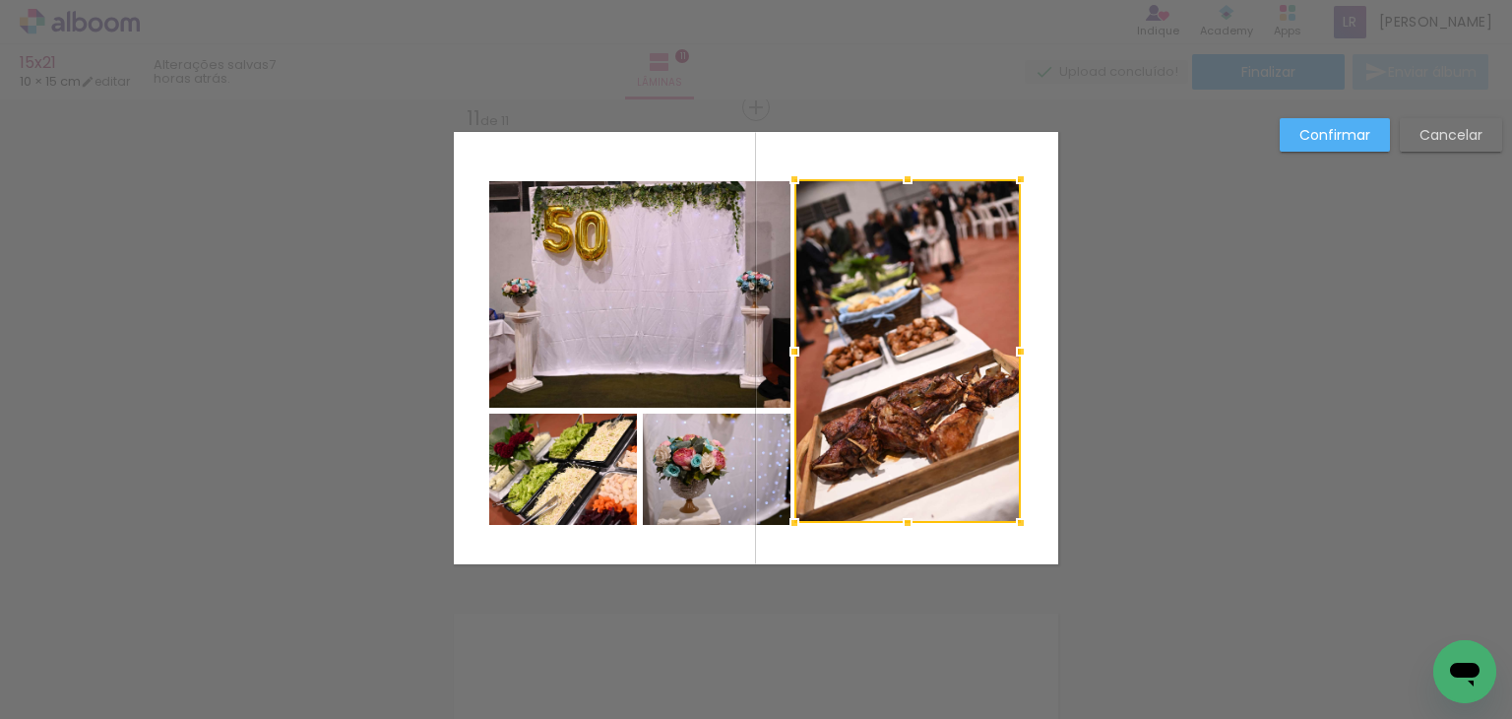
click at [910, 345] on div at bounding box center [907, 351] width 226 height 344
drag, startPoint x: 1029, startPoint y: 303, endPoint x: 1141, endPoint y: 357, distance: 124.6
click at [1031, 302] on quentale-layouter at bounding box center [756, 348] width 604 height 432
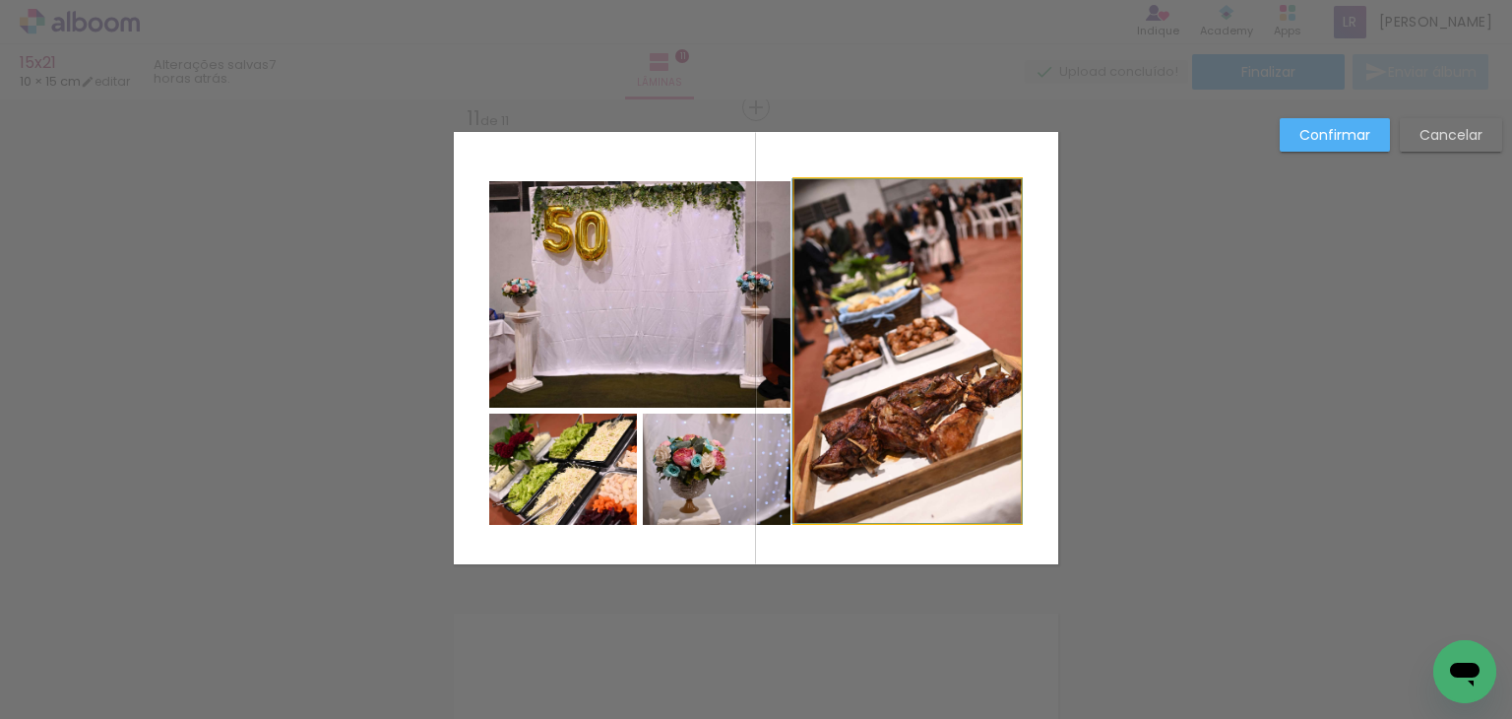
click at [935, 413] on quentale-photo at bounding box center [907, 351] width 226 height 344
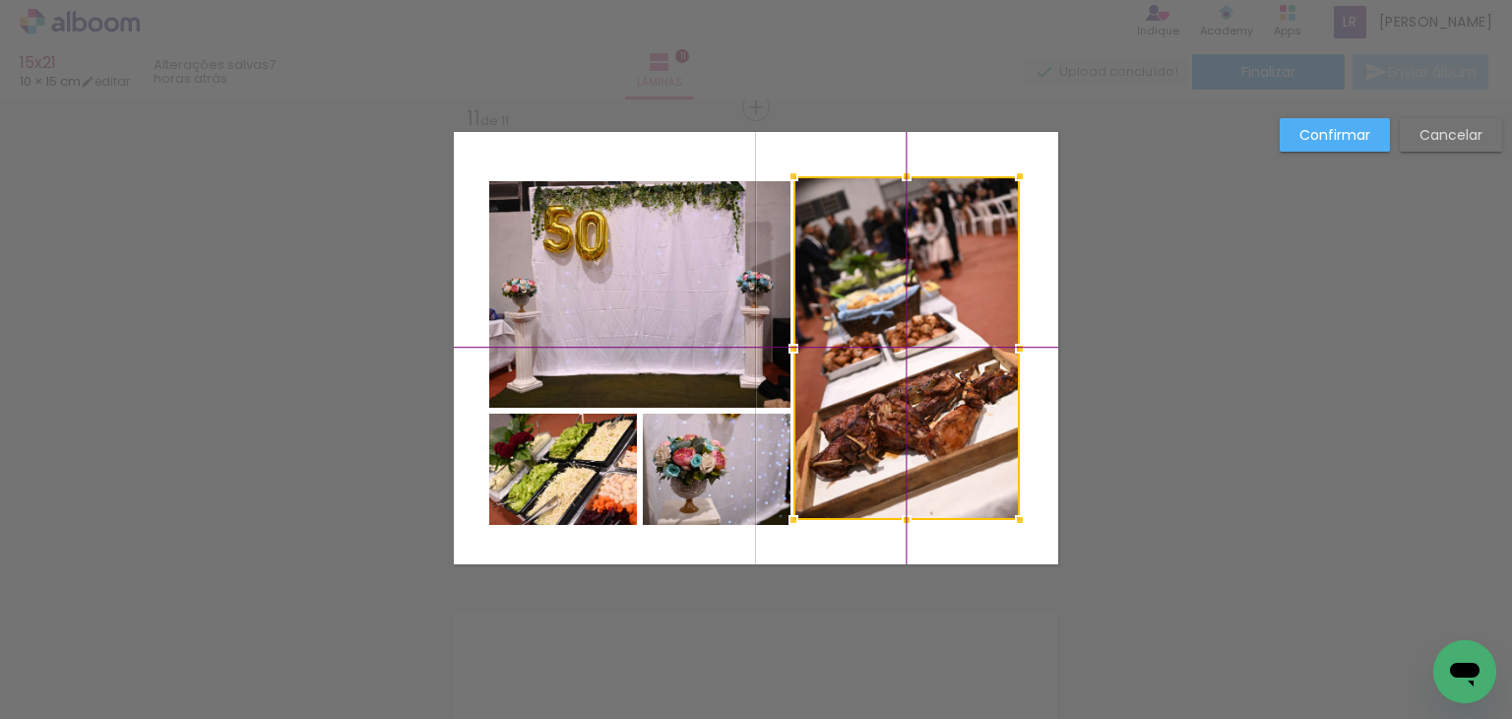
drag, startPoint x: 931, startPoint y: 411, endPoint x: 907, endPoint y: 362, distance: 54.2
click at [928, 418] on div at bounding box center [907, 348] width 226 height 344
click at [1045, 351] on quentale-layouter at bounding box center [756, 348] width 604 height 432
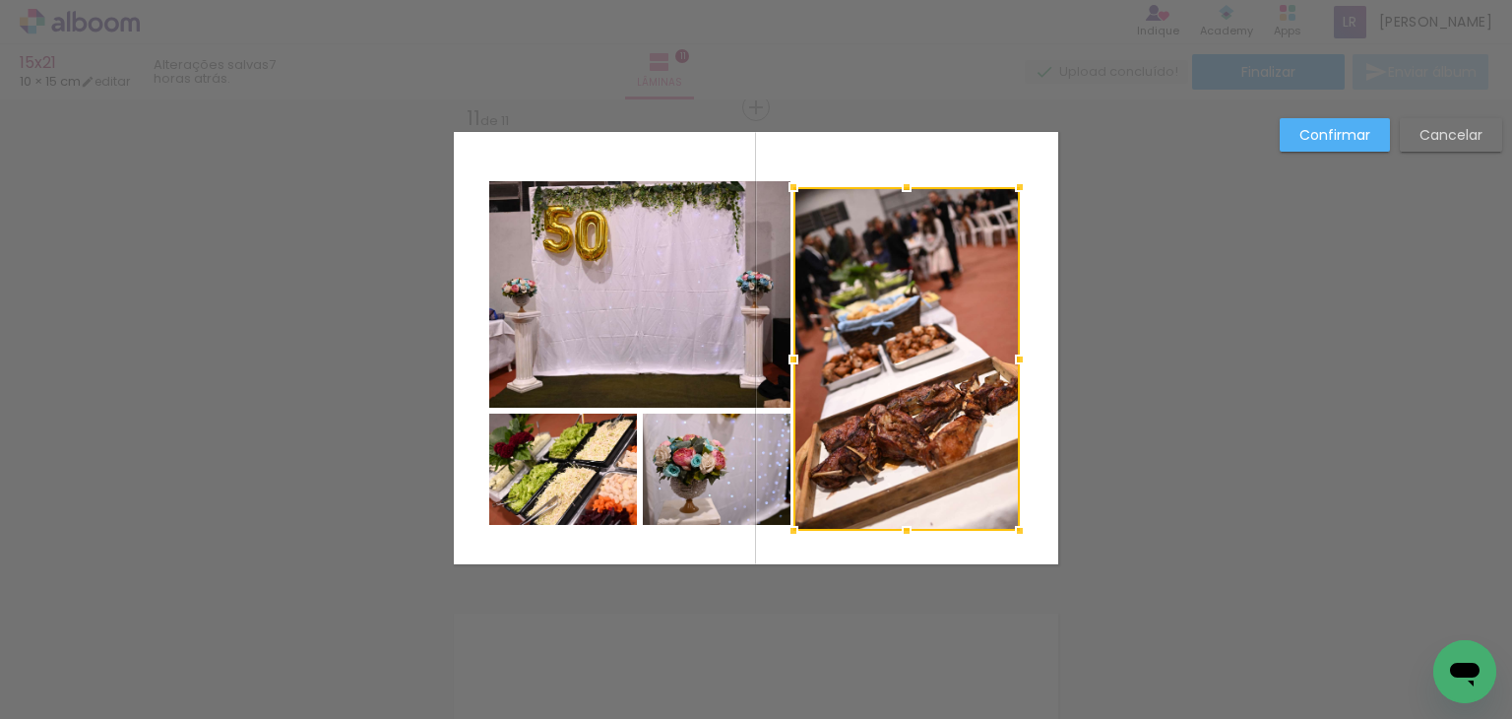
click at [1047, 367] on quentale-layouter at bounding box center [756, 348] width 604 height 432
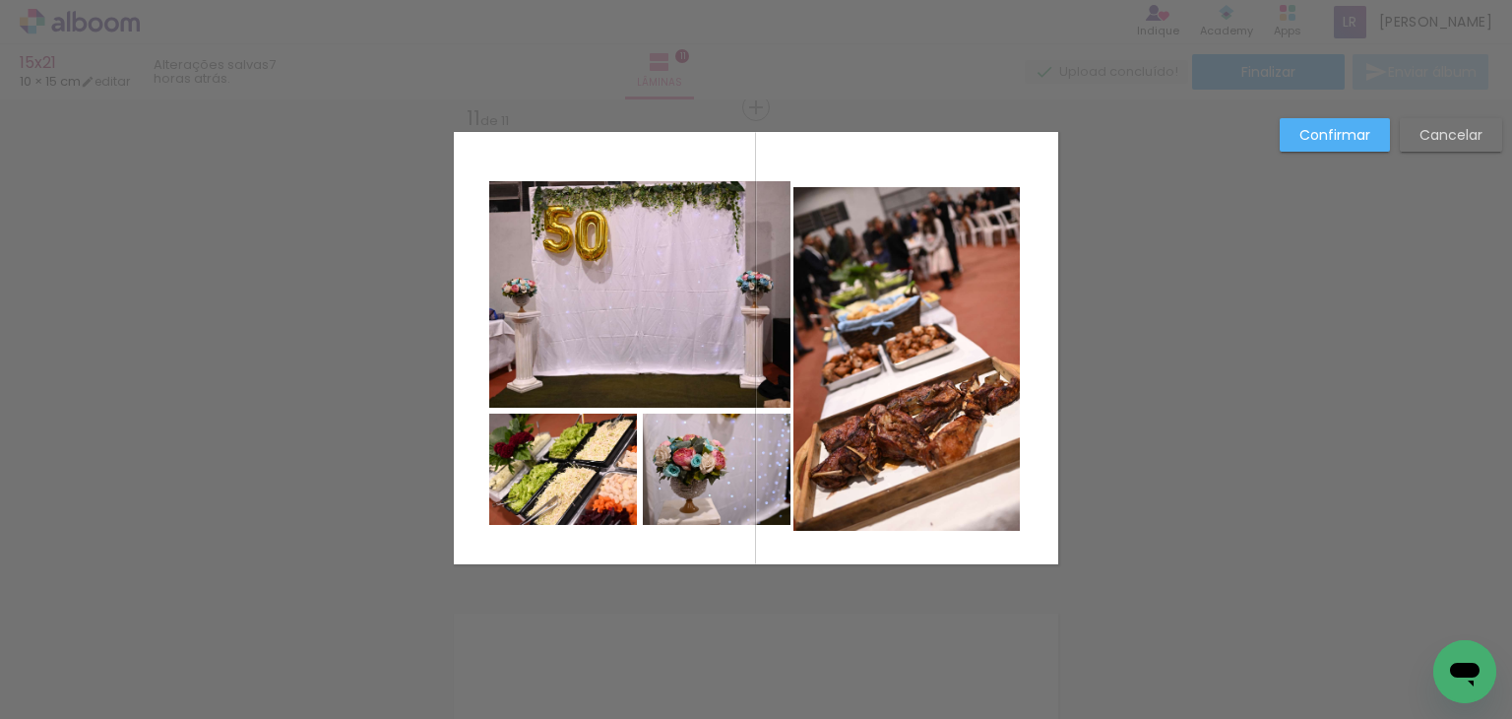
click at [1036, 369] on quentale-layouter at bounding box center [756, 348] width 604 height 432
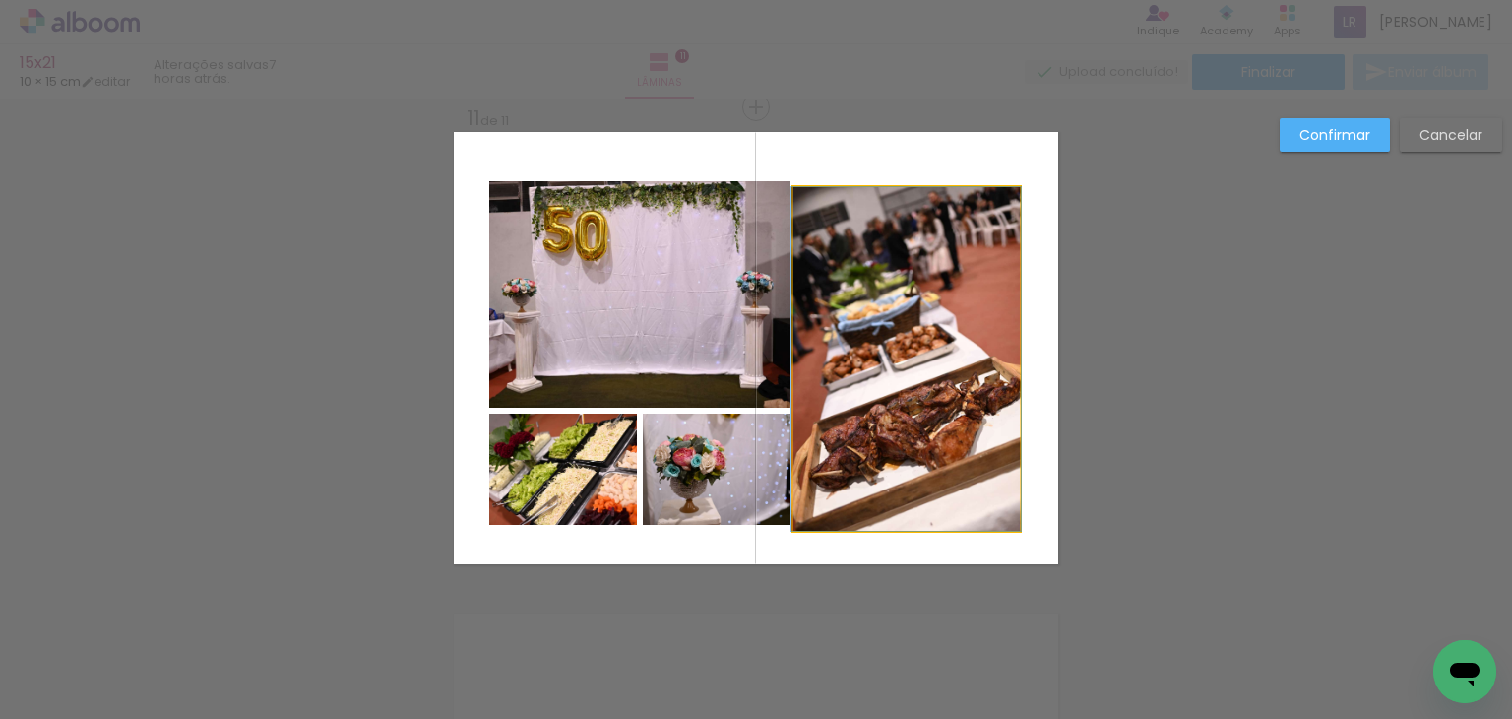
click at [937, 371] on quentale-photo at bounding box center [907, 359] width 226 height 344
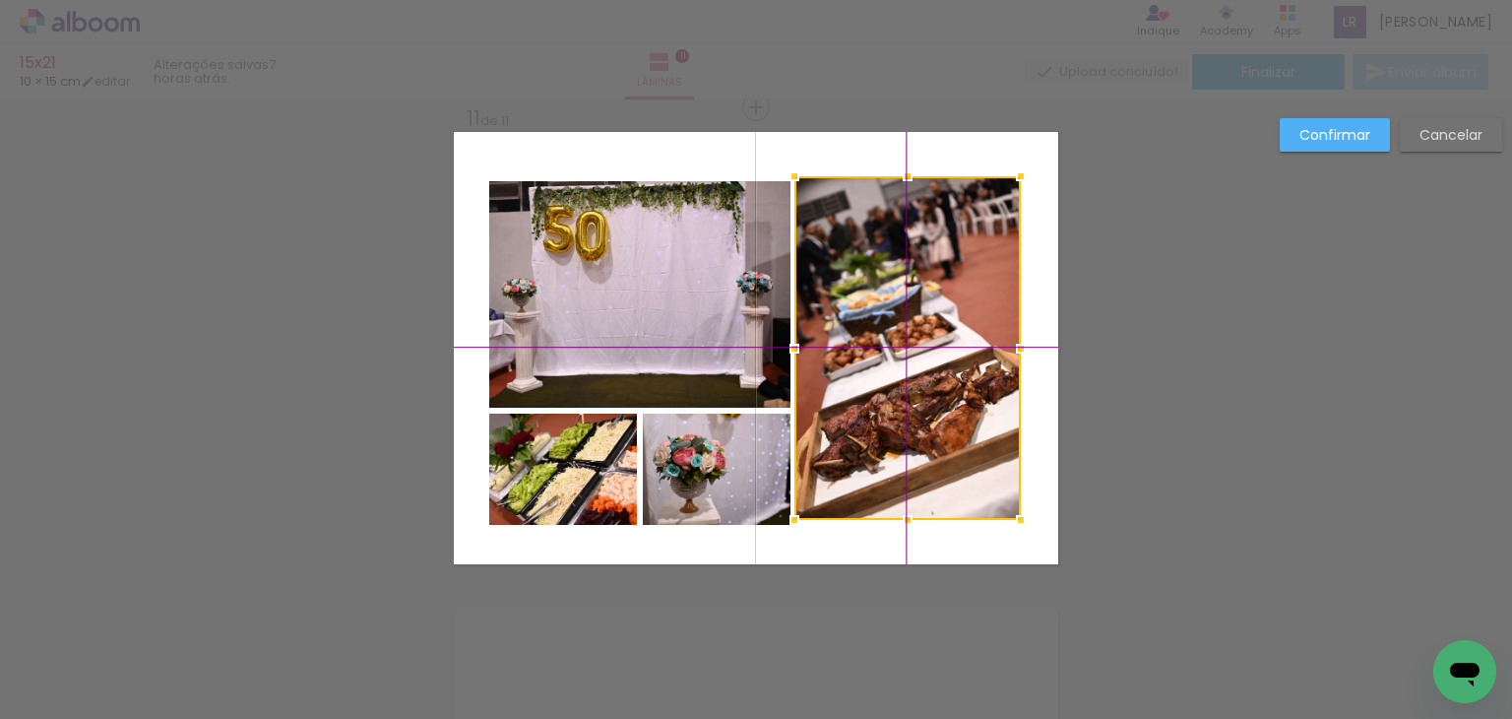
click at [948, 377] on div at bounding box center [907, 348] width 226 height 344
drag, startPoint x: 917, startPoint y: 304, endPoint x: 891, endPoint y: 311, distance: 26.5
click at [918, 305] on div at bounding box center [907, 348] width 226 height 344
drag, startPoint x: 898, startPoint y: 338, endPoint x: 911, endPoint y: 356, distance: 22.7
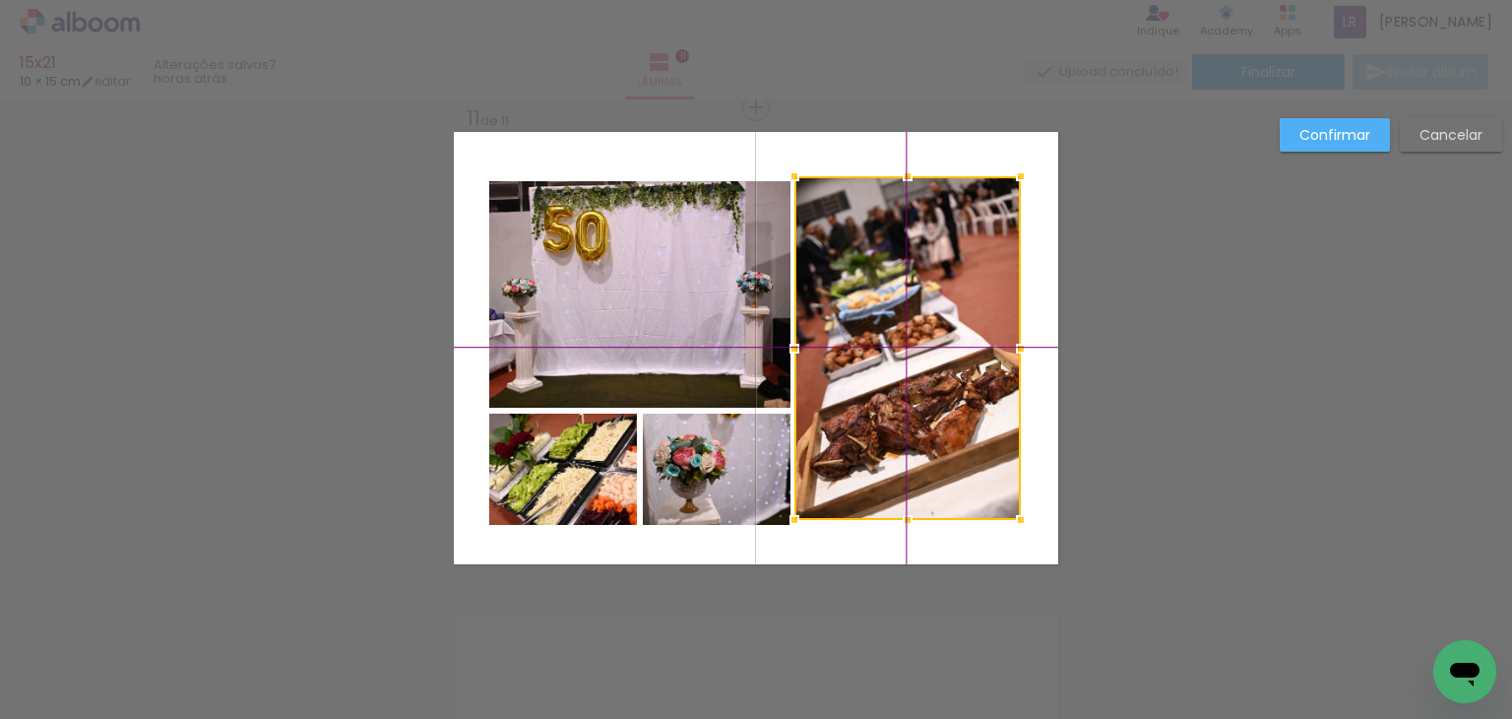
click at [911, 356] on div at bounding box center [907, 348] width 226 height 344
drag, startPoint x: 881, startPoint y: 318, endPoint x: 915, endPoint y: 349, distance: 45.3
click at [915, 349] on div at bounding box center [907, 348] width 226 height 344
drag, startPoint x: 896, startPoint y: 338, endPoint x: 911, endPoint y: 354, distance: 22.3
click at [911, 354] on div at bounding box center [907, 348] width 226 height 344
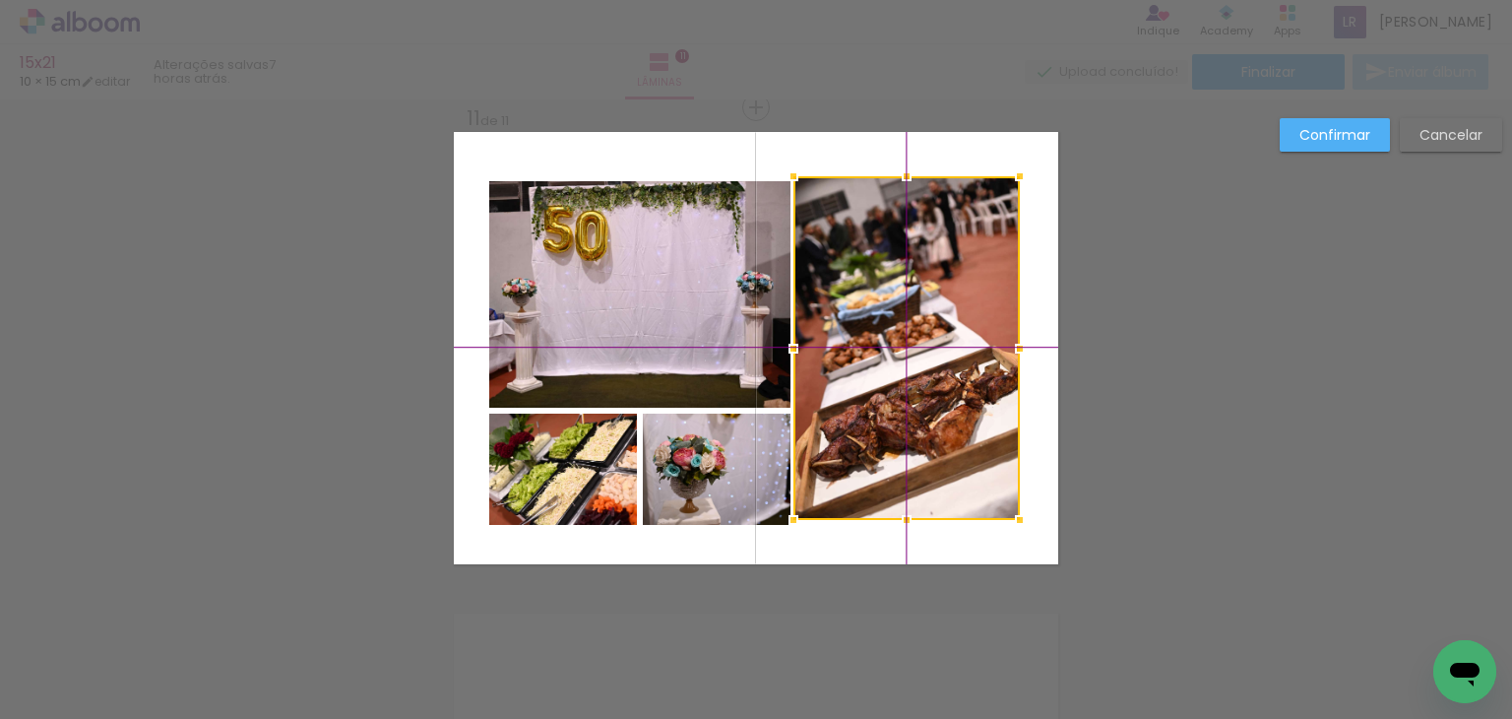
drag, startPoint x: 890, startPoint y: 336, endPoint x: 945, endPoint y: 340, distance: 55.3
click at [910, 353] on div at bounding box center [907, 348] width 226 height 344
click at [1351, 123] on paper-button "Confirmar" at bounding box center [1335, 134] width 110 height 33
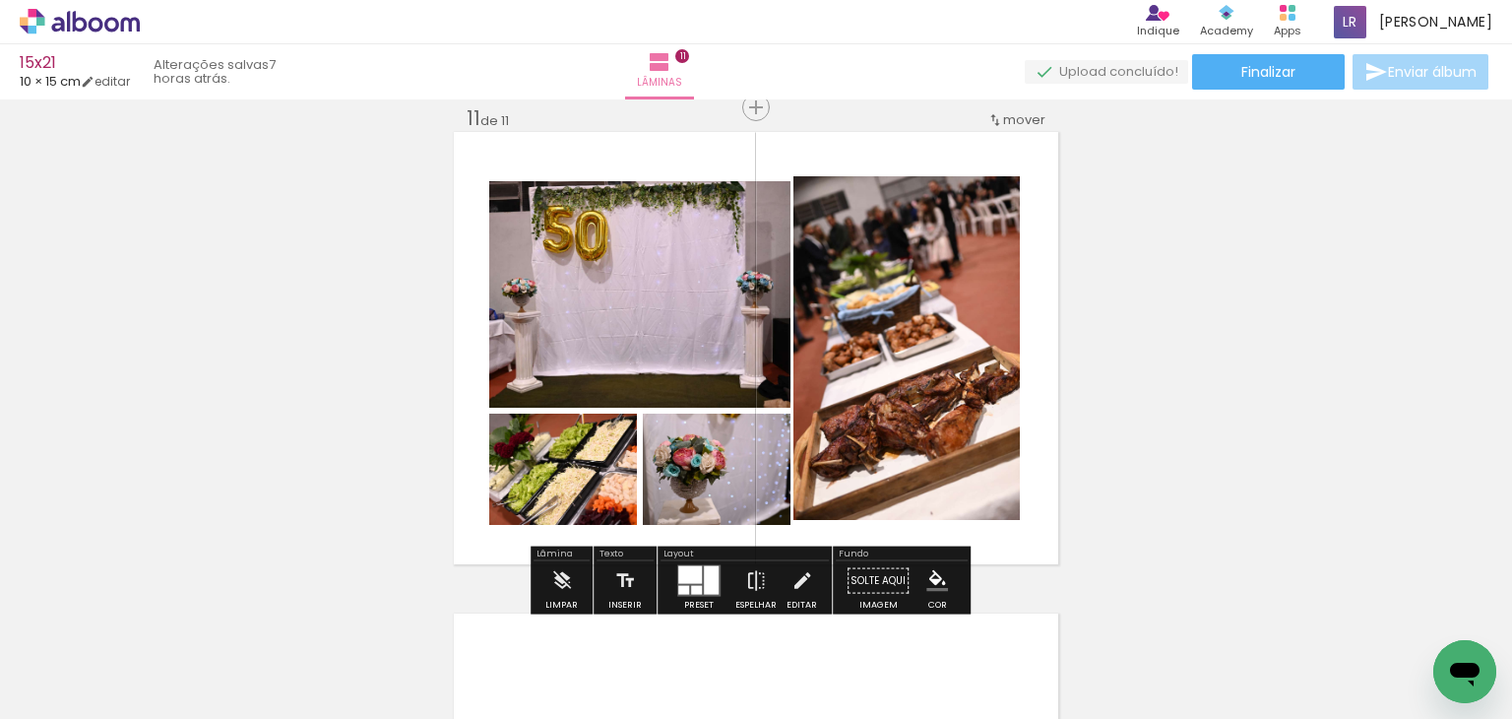
click at [828, 360] on quentale-photo at bounding box center [907, 348] width 226 height 344
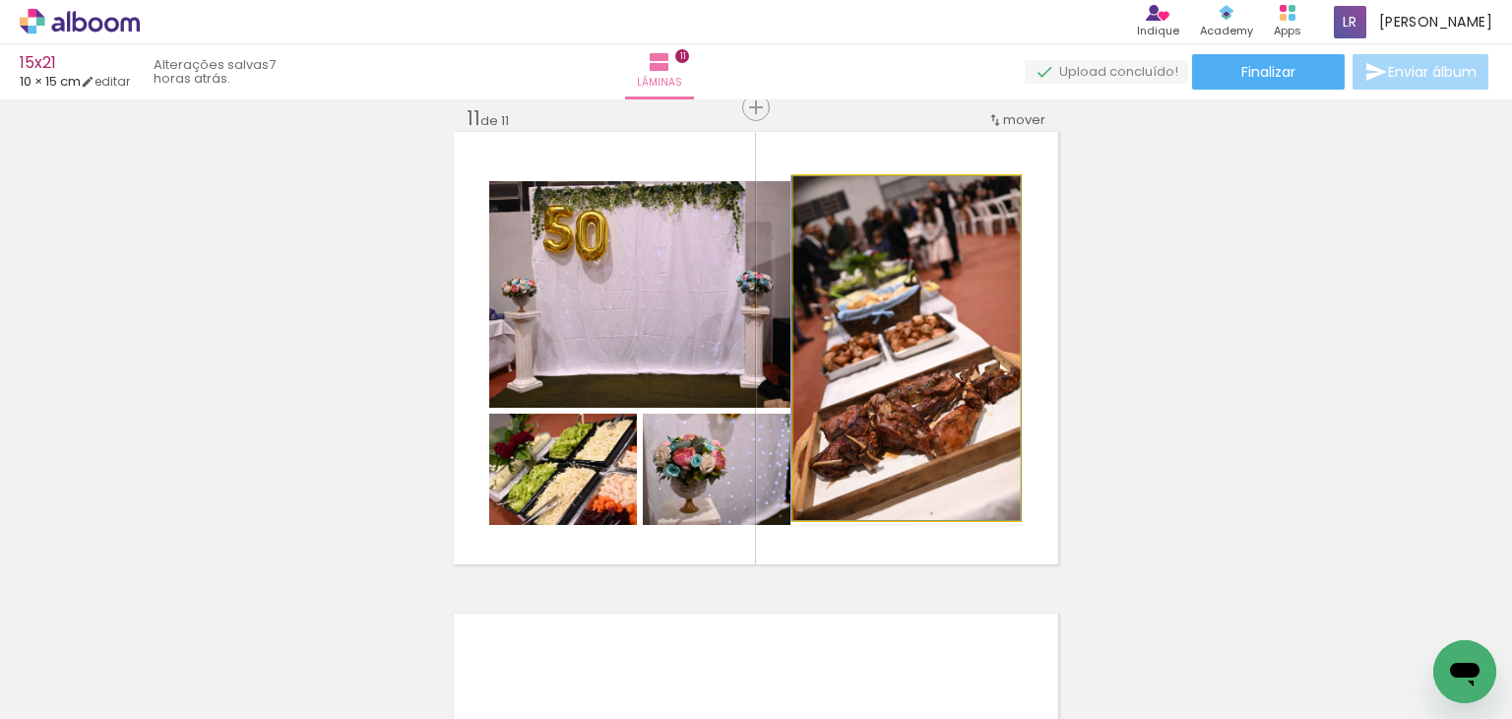
click at [828, 360] on quentale-photo at bounding box center [907, 348] width 226 height 344
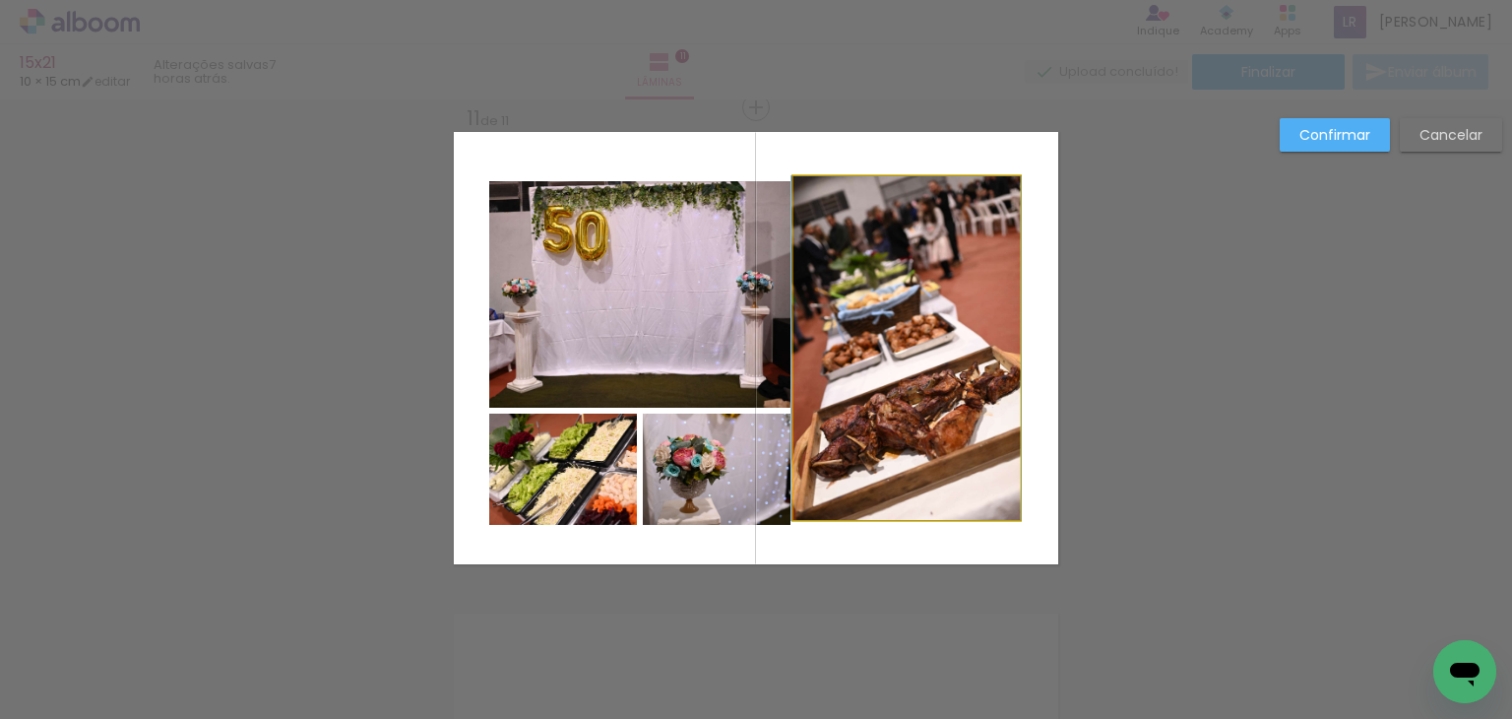
click at [877, 336] on quentale-photo at bounding box center [907, 348] width 226 height 344
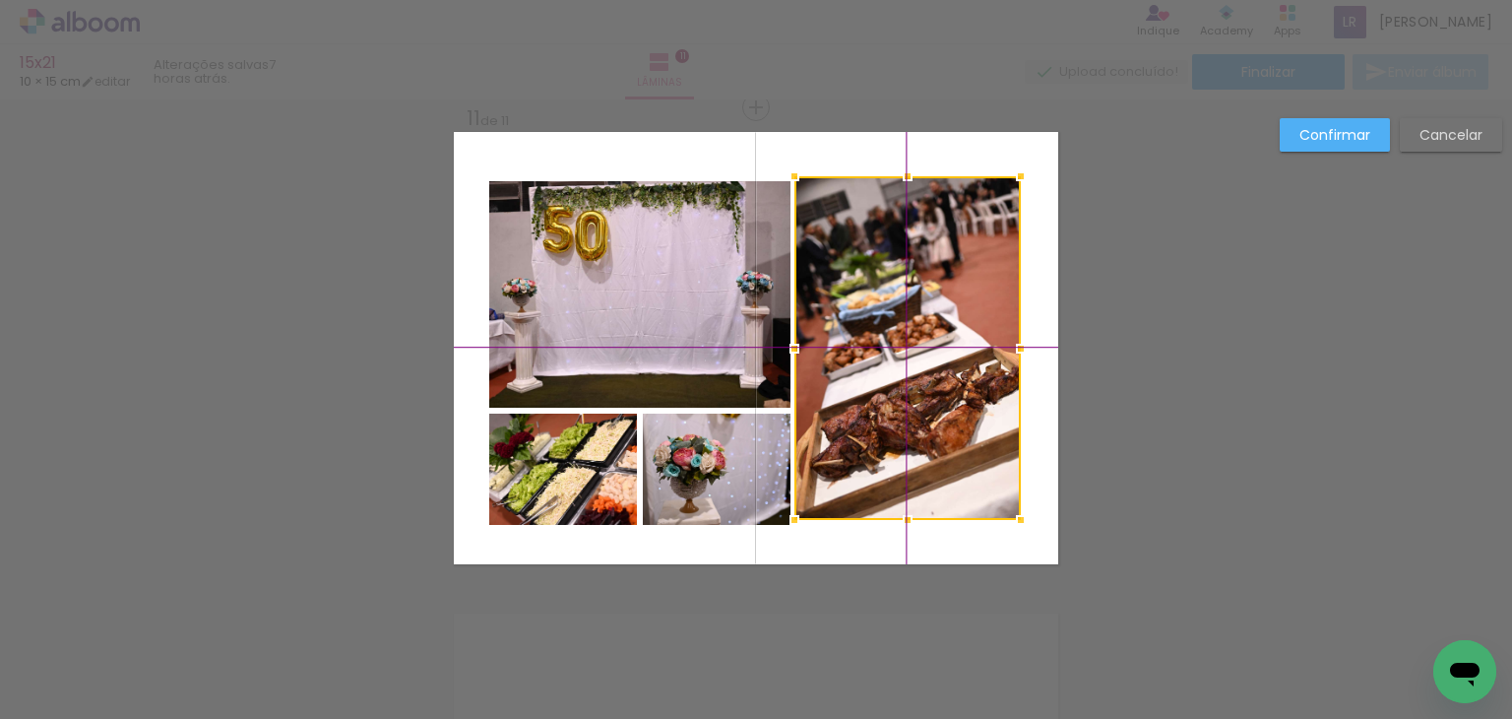
drag, startPoint x: 847, startPoint y: 305, endPoint x: 859, endPoint y: 331, distance: 28.6
click at [859, 331] on div at bounding box center [907, 348] width 226 height 344
click at [866, 327] on div at bounding box center [907, 348] width 226 height 344
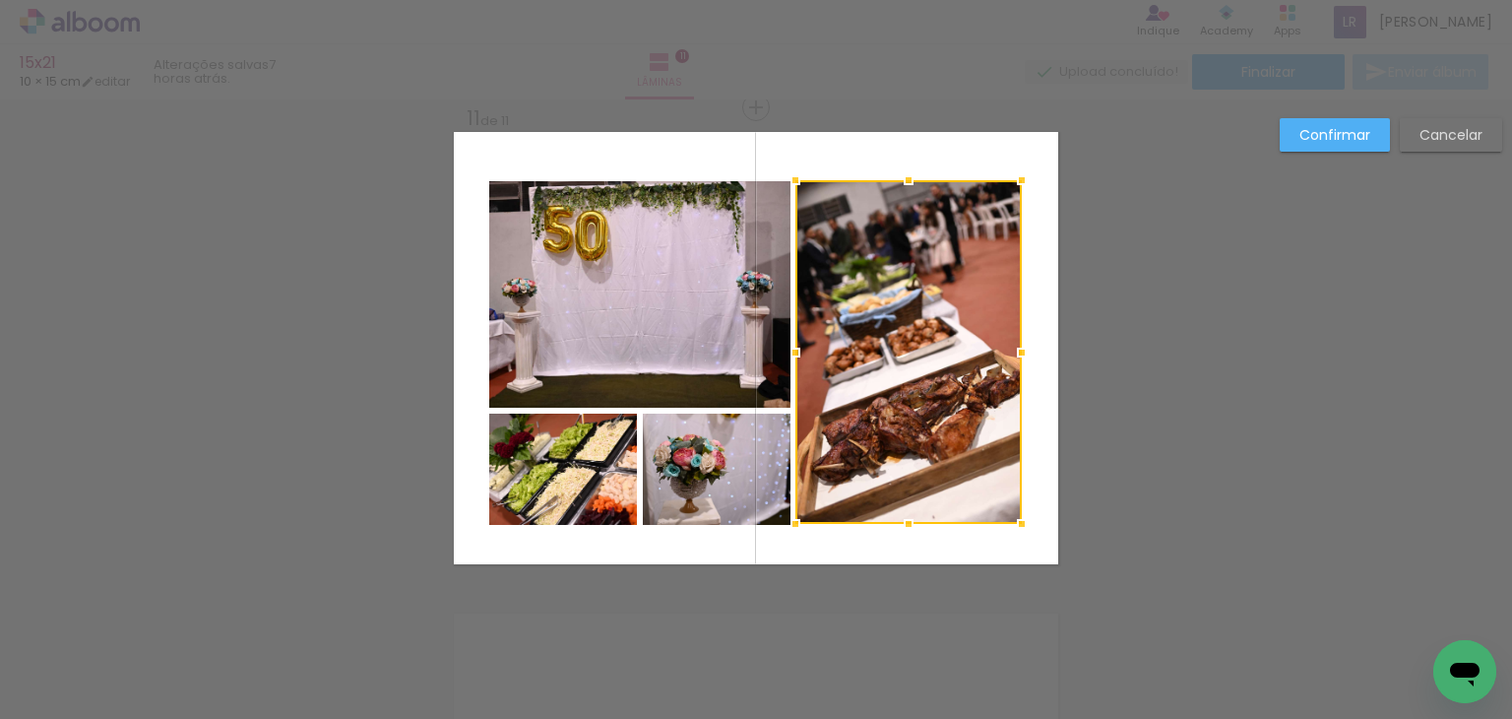
click at [852, 302] on div at bounding box center [908, 352] width 226 height 344
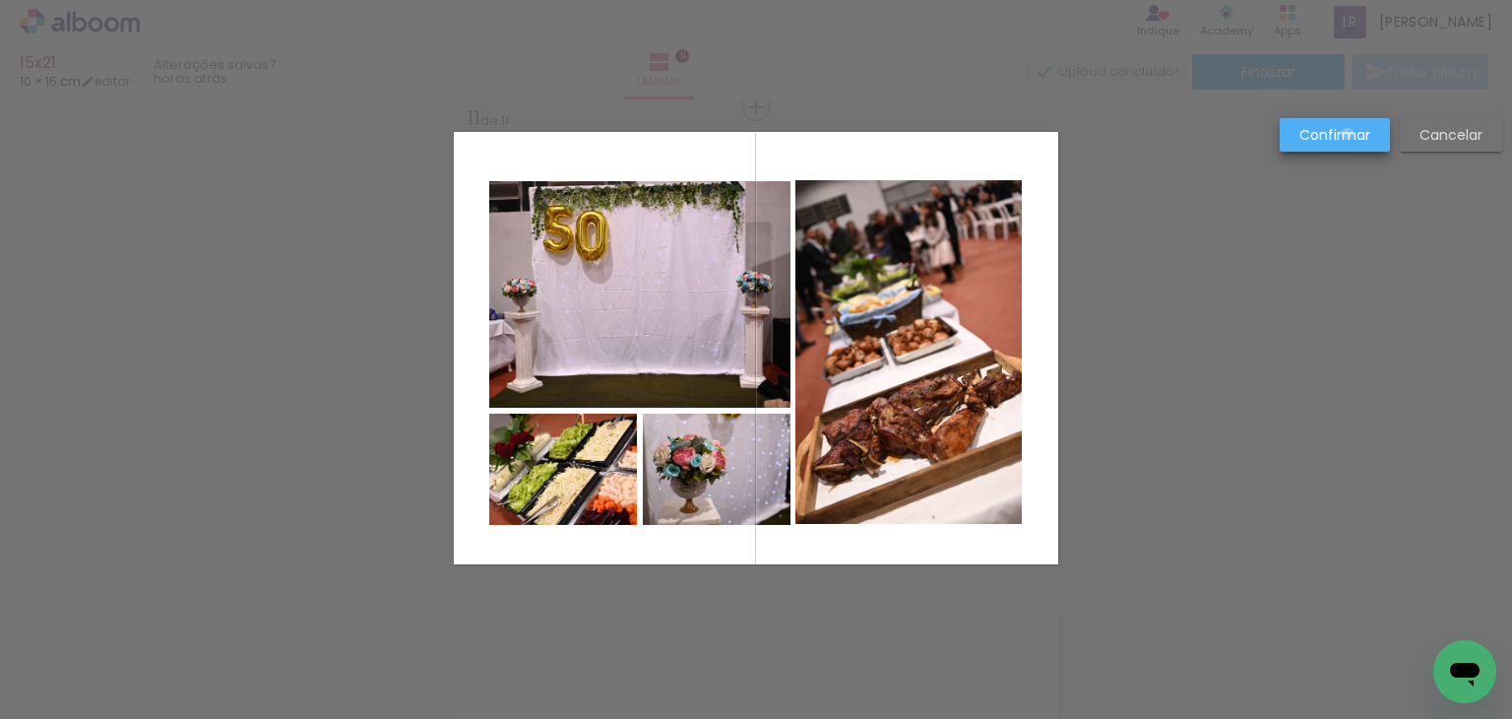
click at [0, 0] on slot "Confirmar" at bounding box center [0, 0] width 0 height 0
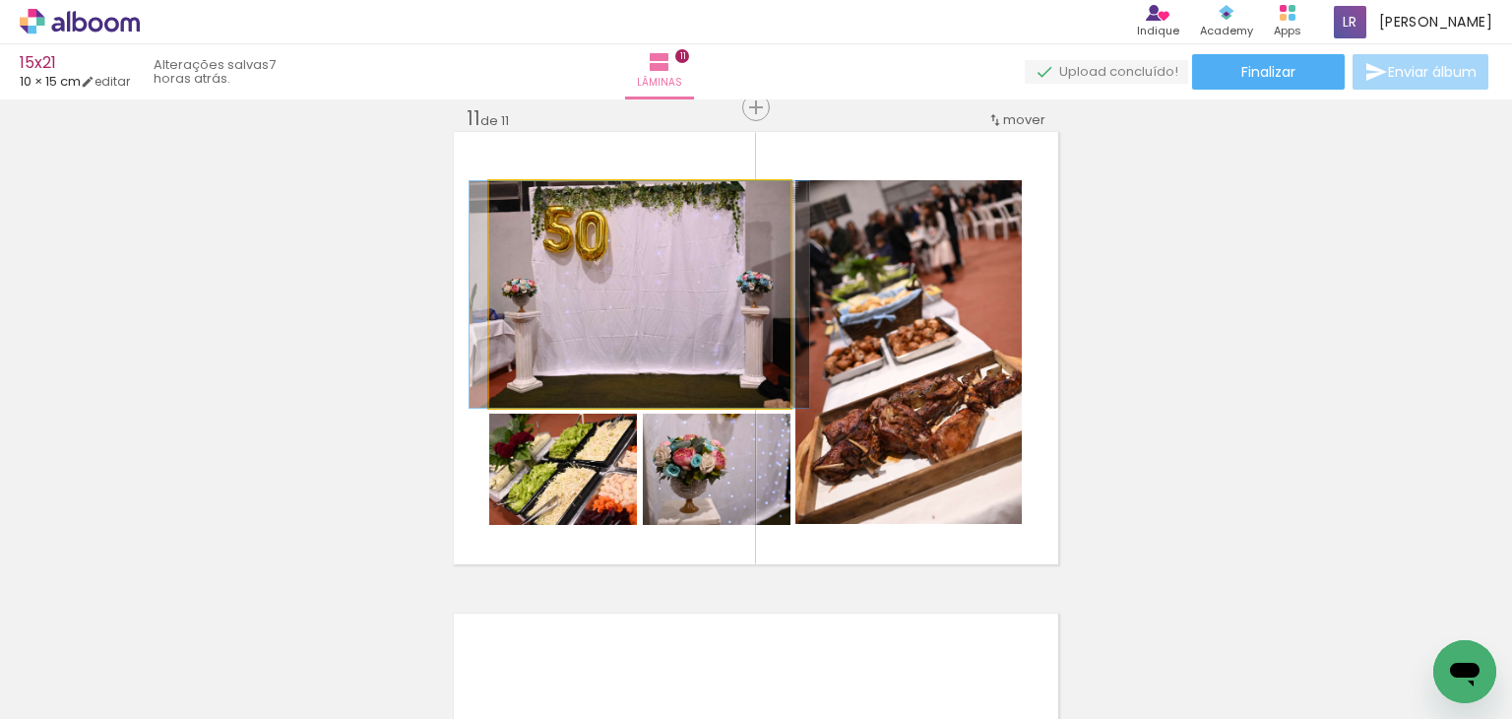
click at [610, 275] on quentale-photo at bounding box center [639, 294] width 301 height 226
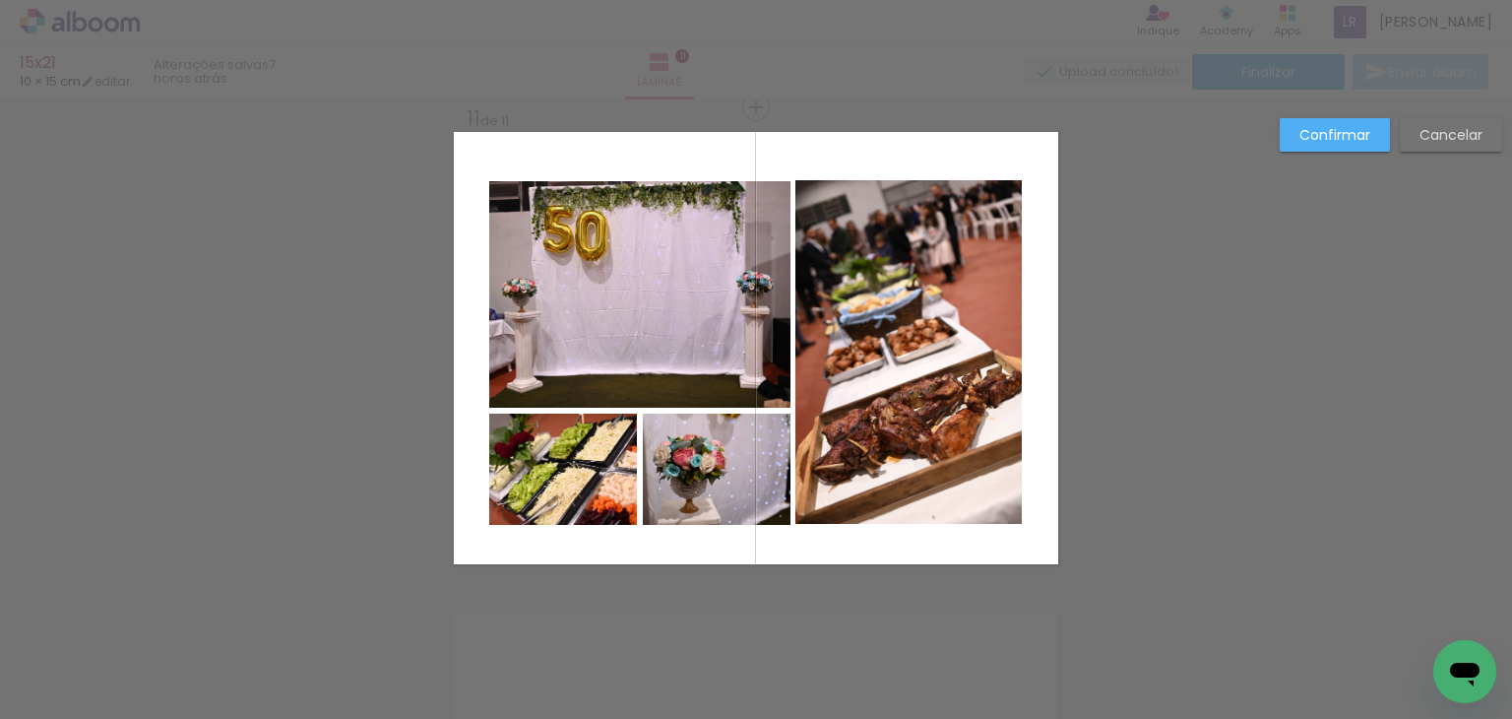
click at [613, 279] on quentale-photo at bounding box center [639, 294] width 301 height 226
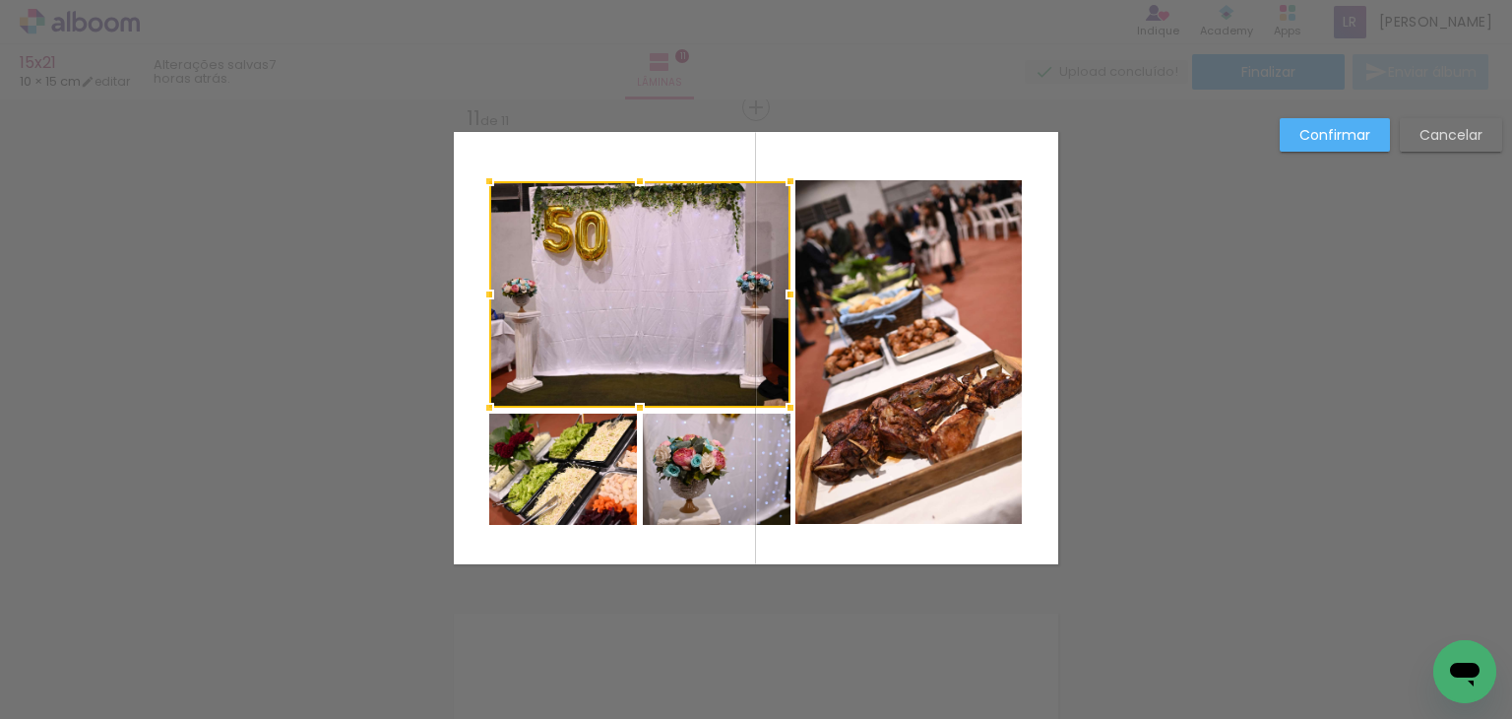
click at [603, 481] on quentale-photo at bounding box center [563, 468] width 149 height 111
drag, startPoint x: 693, startPoint y: 462, endPoint x: 716, endPoint y: 440, distance: 31.3
click at [693, 462] on div at bounding box center [639, 353] width 301 height 344
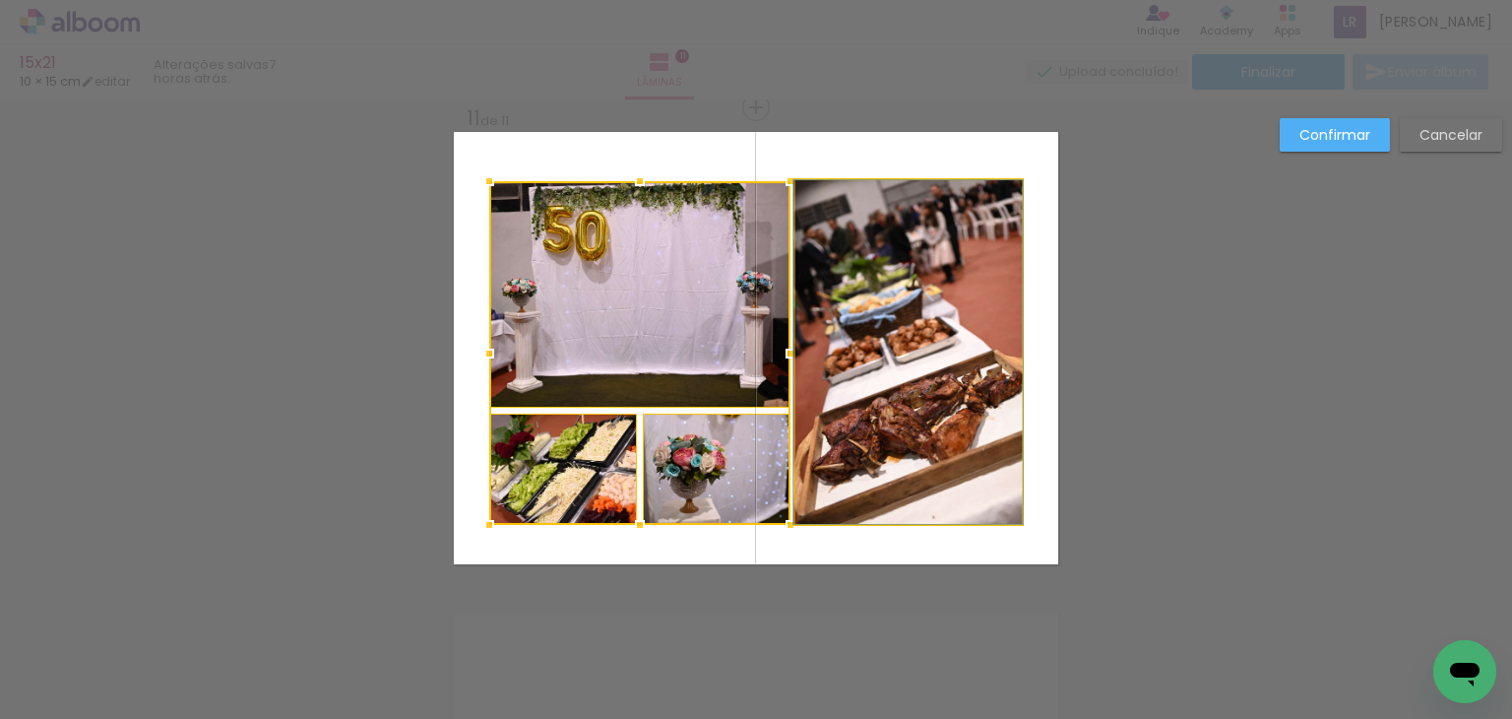
drag, startPoint x: 920, startPoint y: 350, endPoint x: 874, endPoint y: 320, distance: 54.6
click at [920, 347] on quentale-photo at bounding box center [908, 352] width 226 height 344
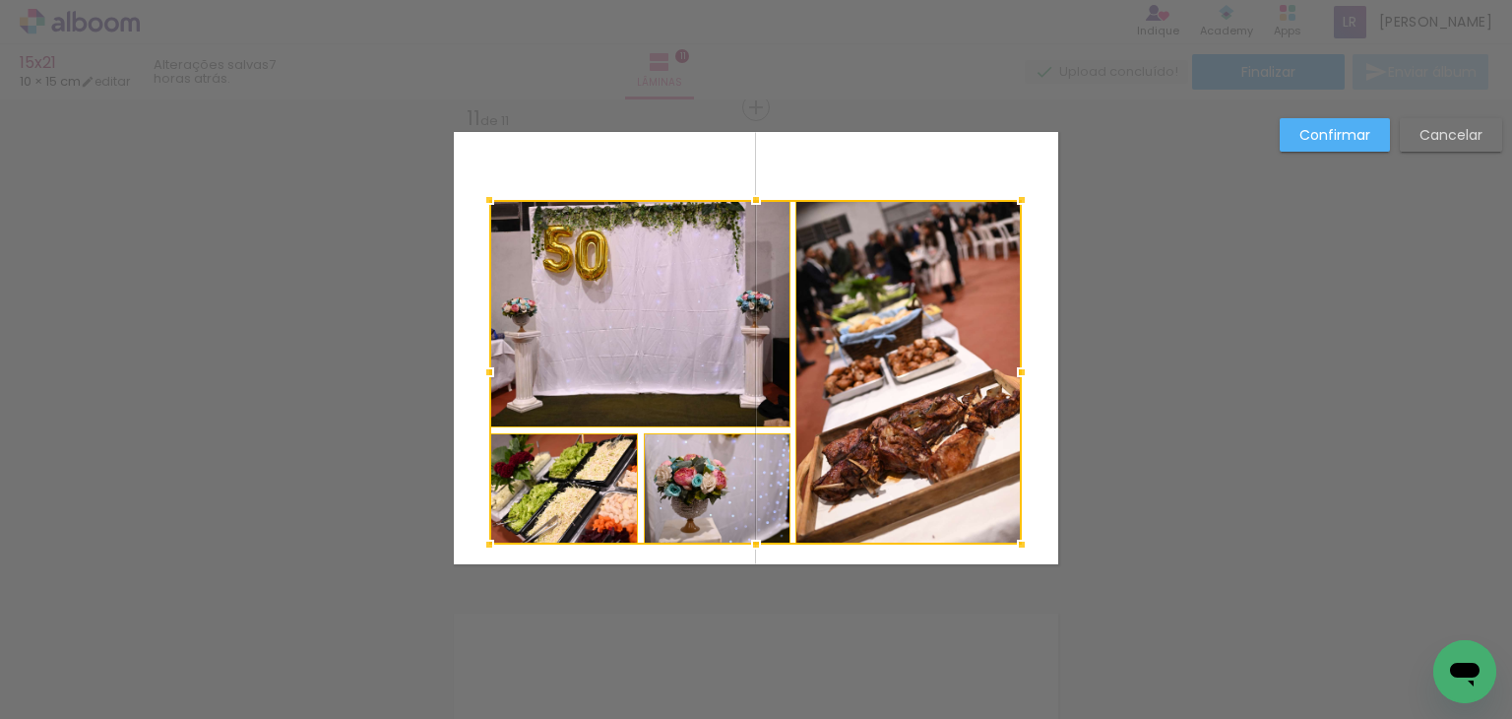
drag, startPoint x: 850, startPoint y: 298, endPoint x: 849, endPoint y: 318, distance: 19.7
click at [849, 318] on div at bounding box center [755, 372] width 533 height 345
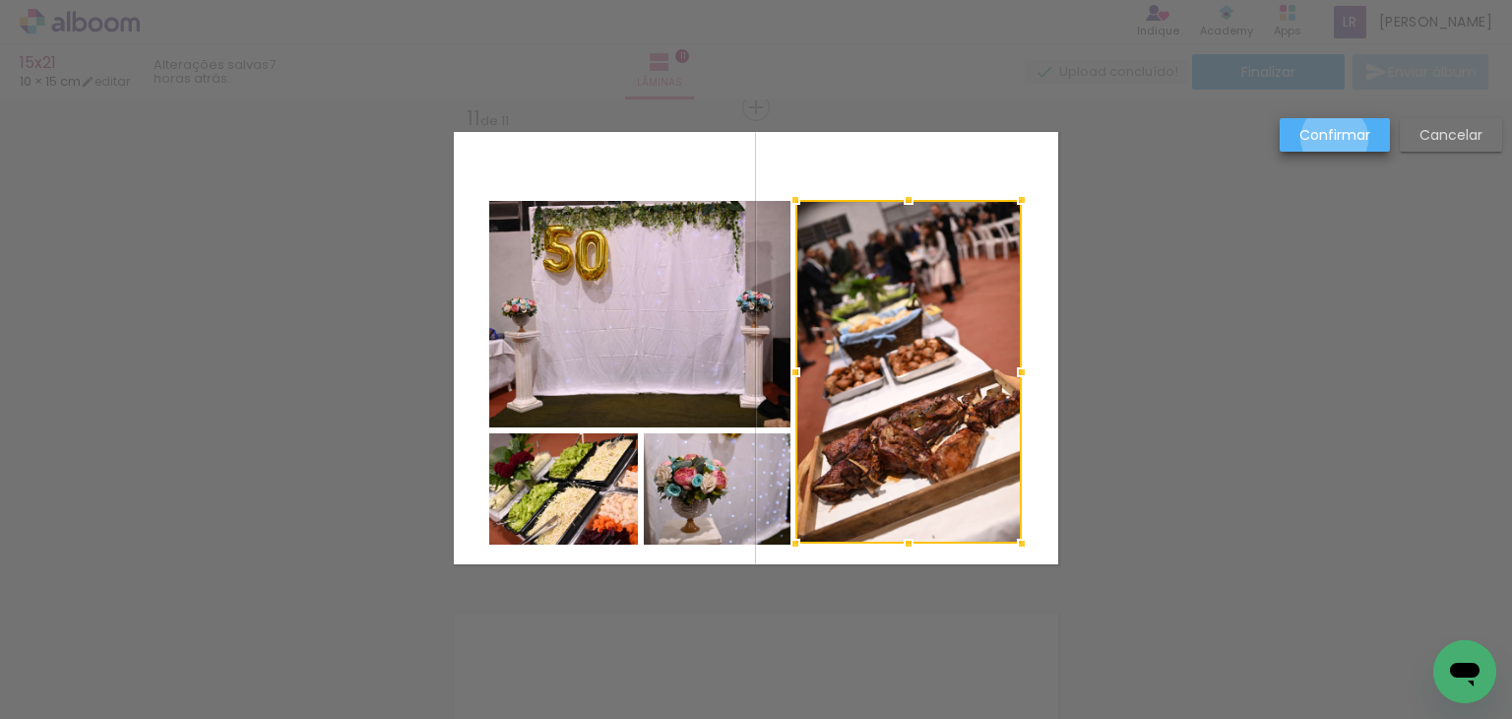
click at [0, 0] on slot "Confirmar" at bounding box center [0, 0] width 0 height 0
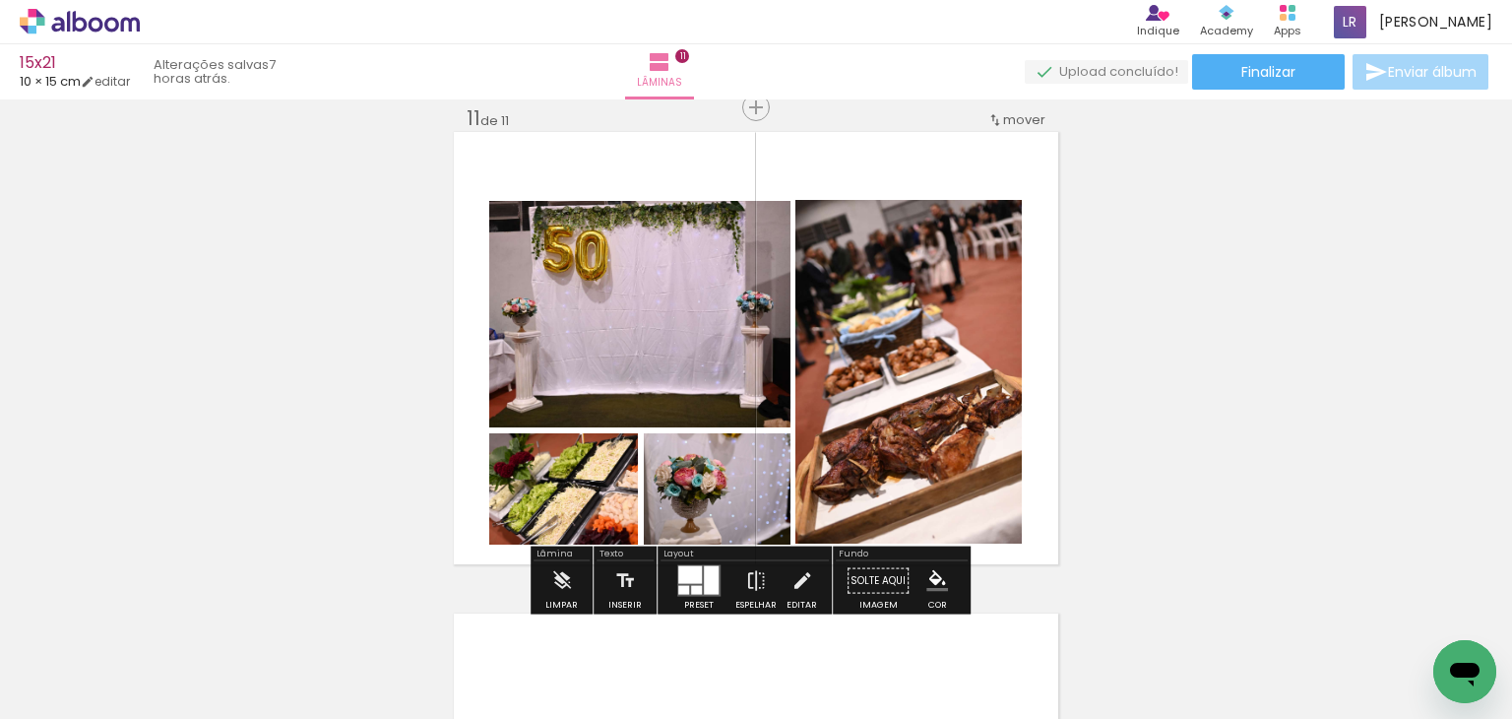
click at [926, 579] on iron-icon "color picker" at bounding box center [937, 581] width 22 height 22
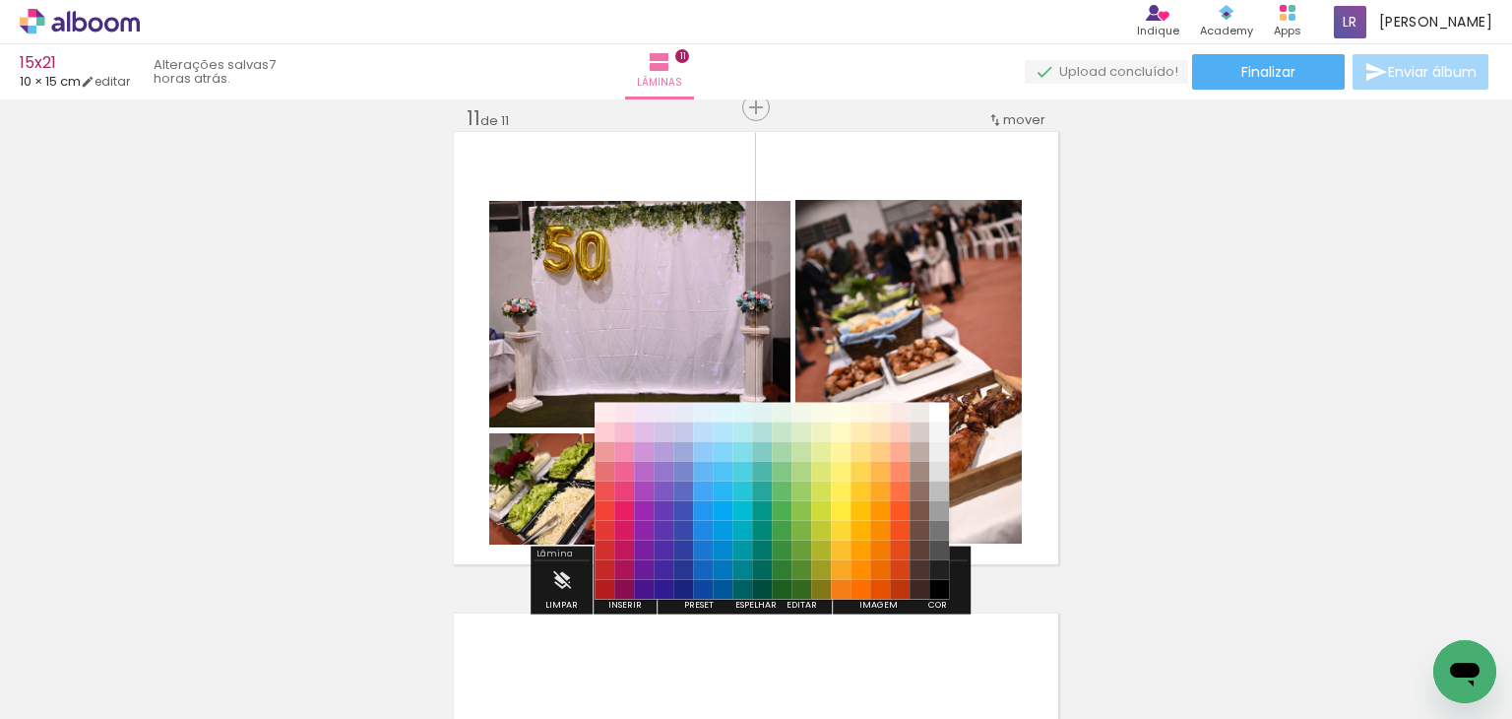
click at [855, 408] on paper-item "#fff8e1" at bounding box center [861, 412] width 20 height 20
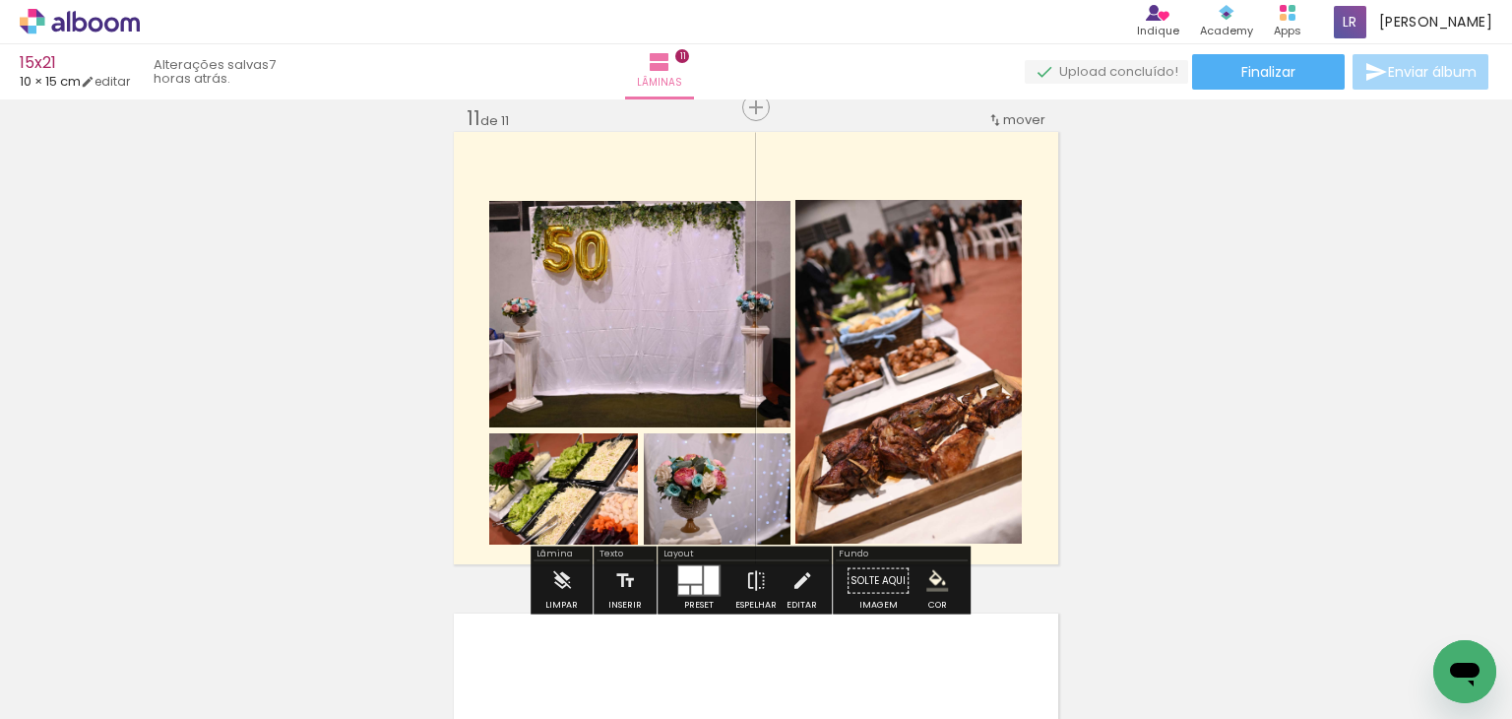
drag, startPoint x: 1182, startPoint y: 355, endPoint x: 825, endPoint y: 241, distance: 375.2
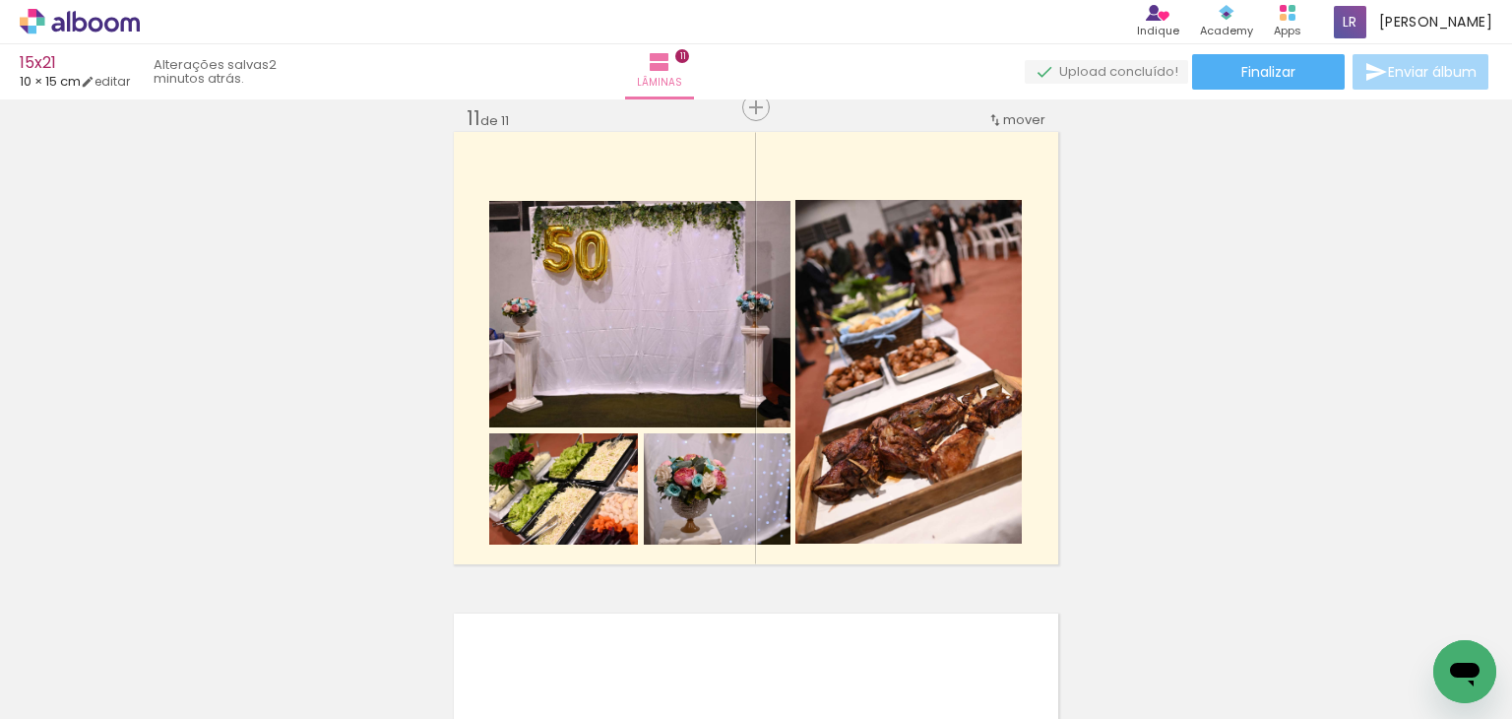
scroll to position [0, 1301]
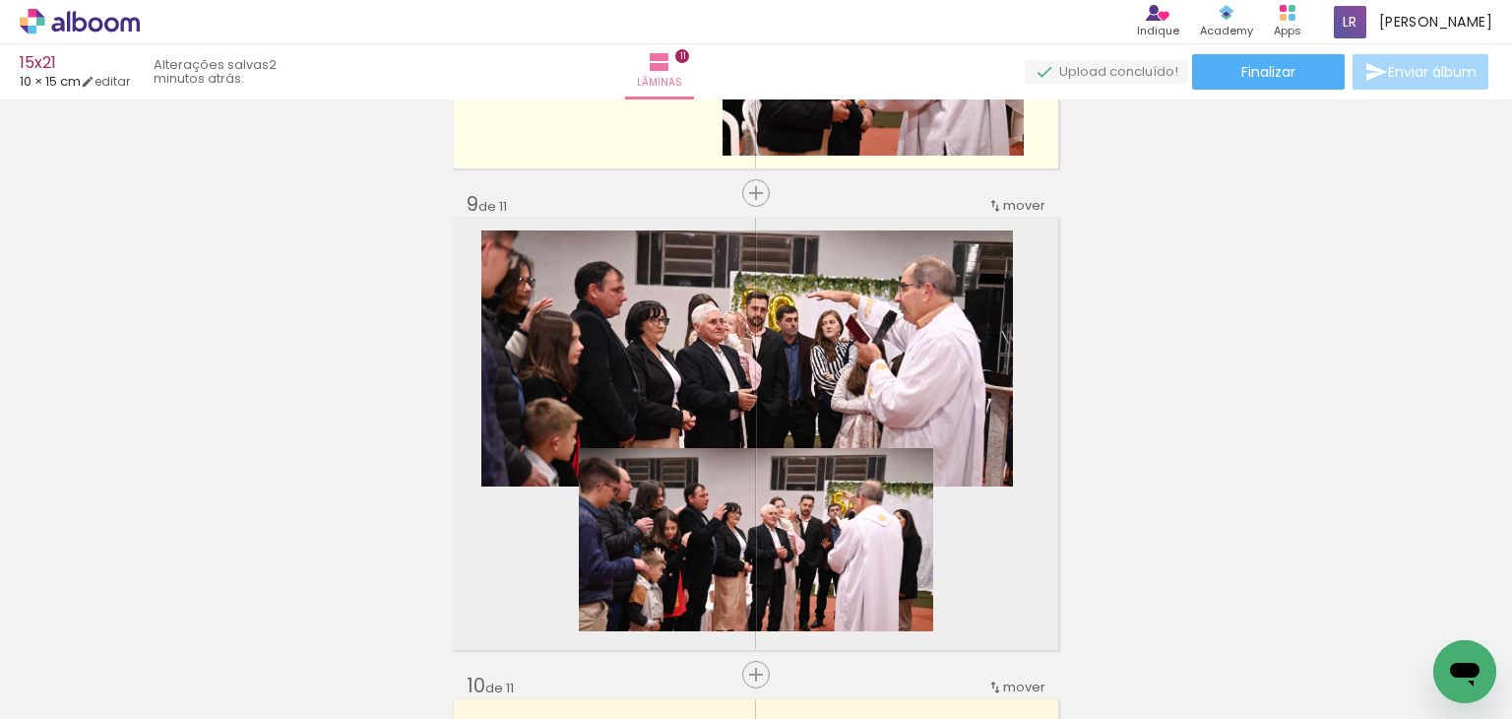
scroll to position [3756, 0]
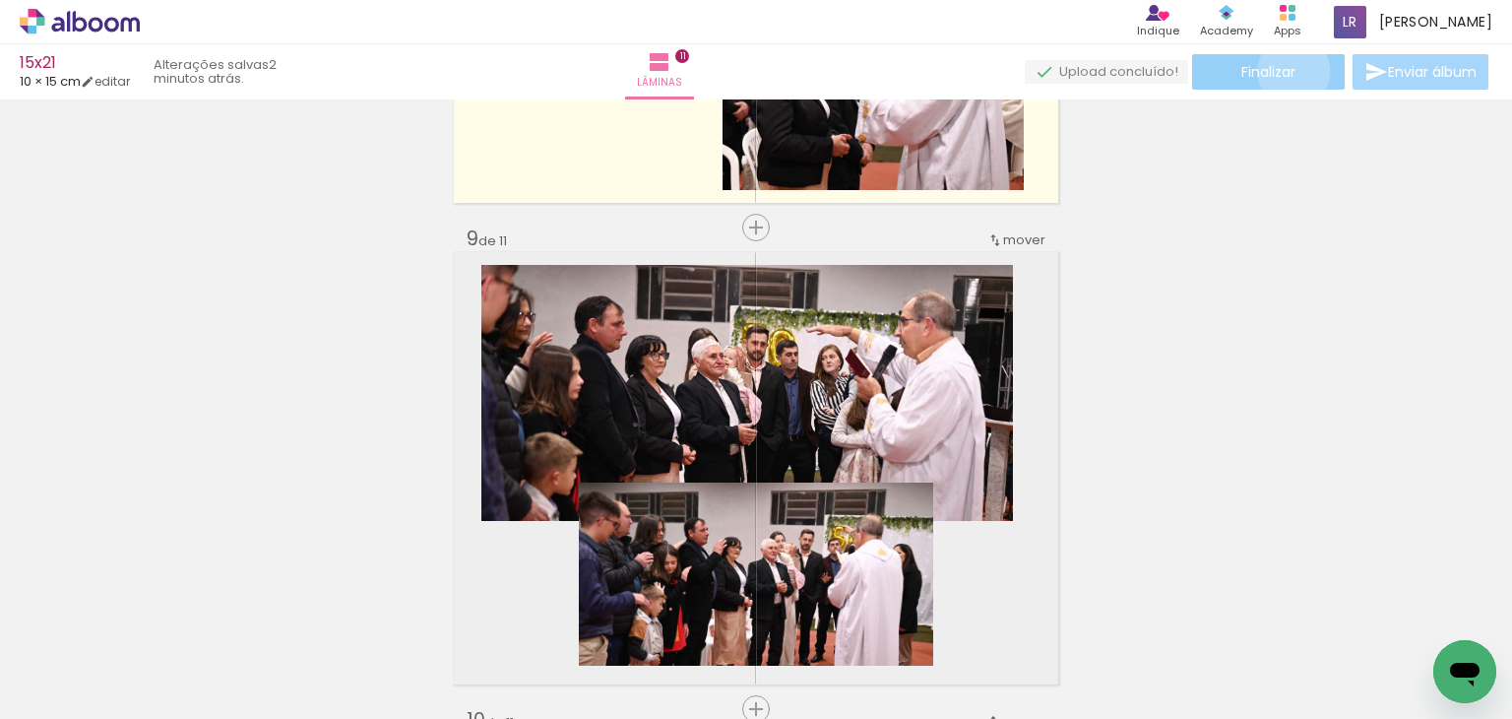
click at [1287, 71] on span "Finalizar" at bounding box center [1268, 72] width 54 height 14
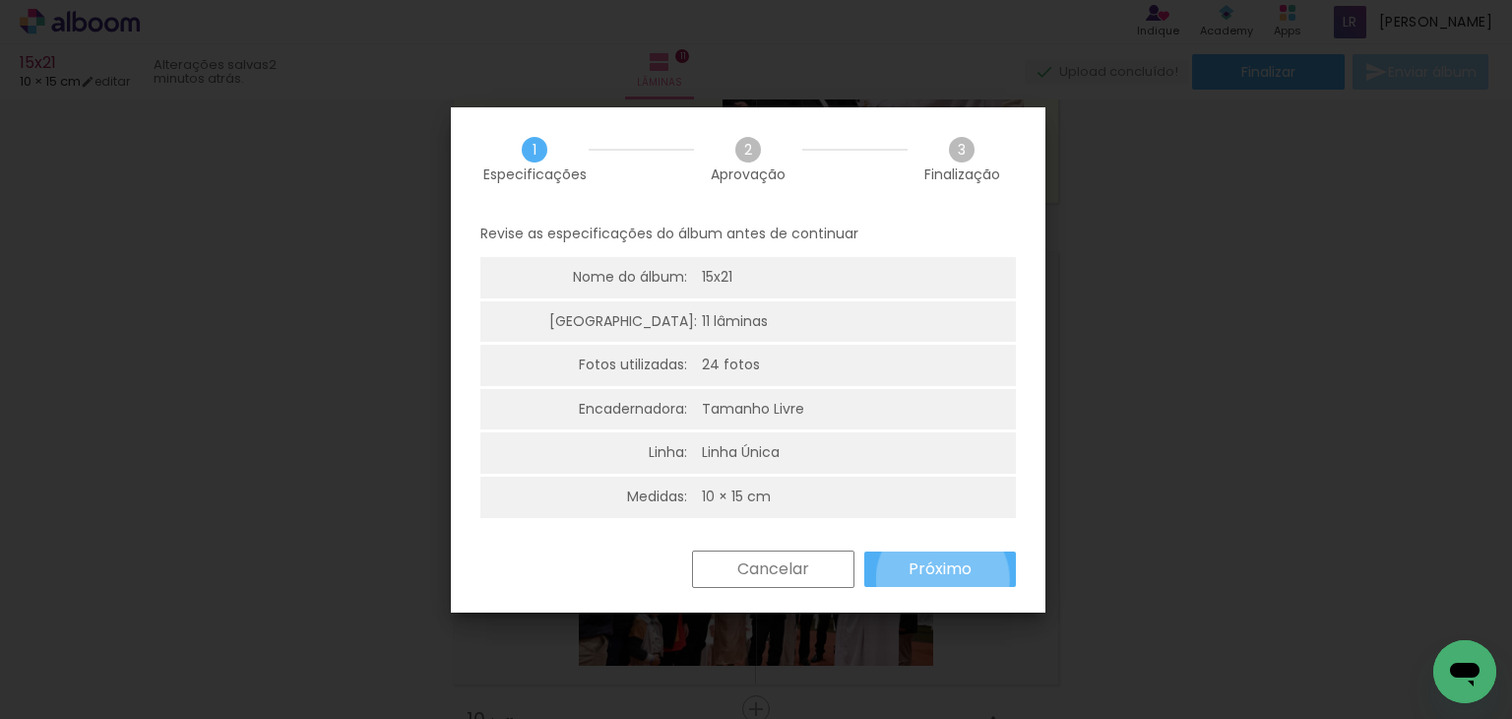
click at [0, 0] on slot "Próximo" at bounding box center [0, 0] width 0 height 0
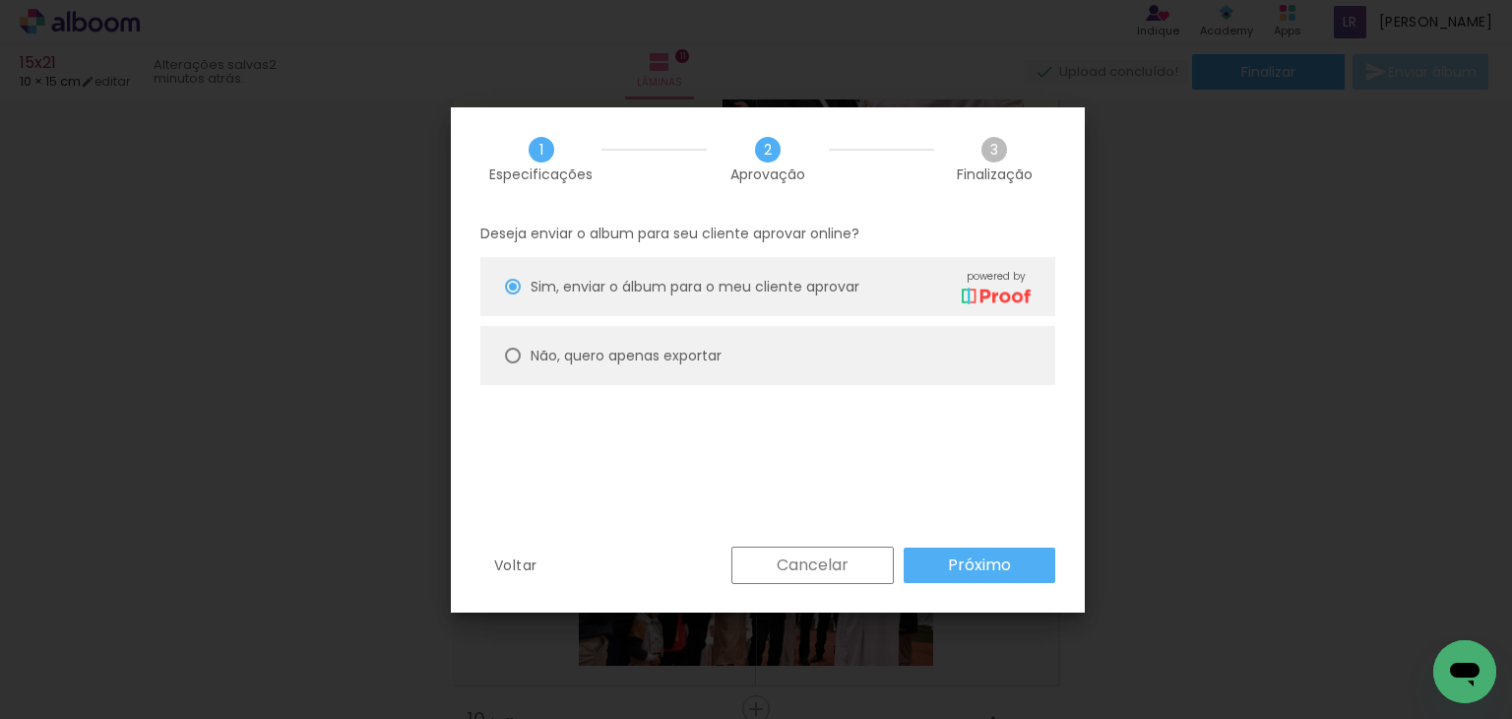
drag, startPoint x: 943, startPoint y: 337, endPoint x: 945, endPoint y: 349, distance: 12.0
click at [945, 337] on paper-radio-button "Não, quero apenas exportar" at bounding box center [767, 355] width 575 height 59
type paper-radio-button "on"
click at [939, 552] on paper-button "Próximo" at bounding box center [980, 564] width 152 height 35
type input "Alta, 300 DPI"
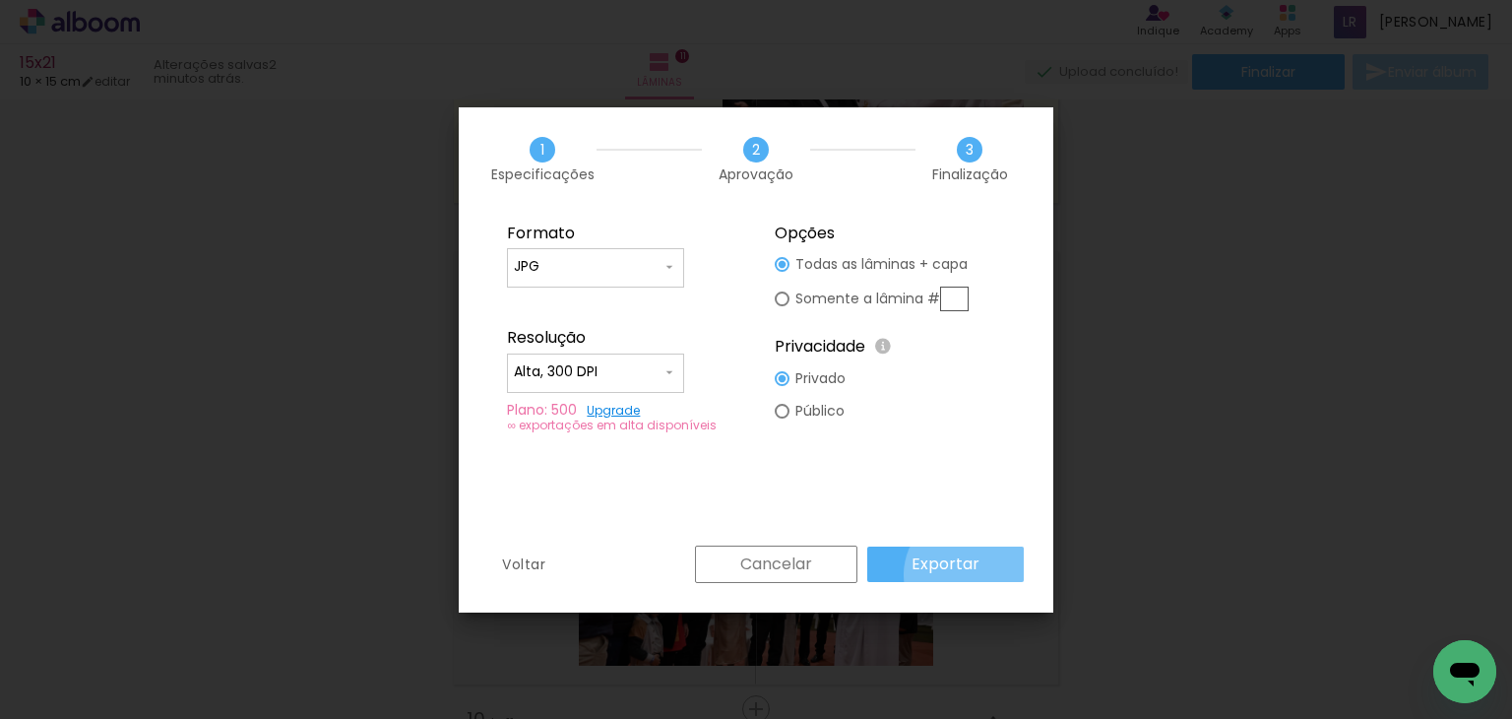
click at [0, 0] on slot "Exportar" at bounding box center [0, 0] width 0 height 0
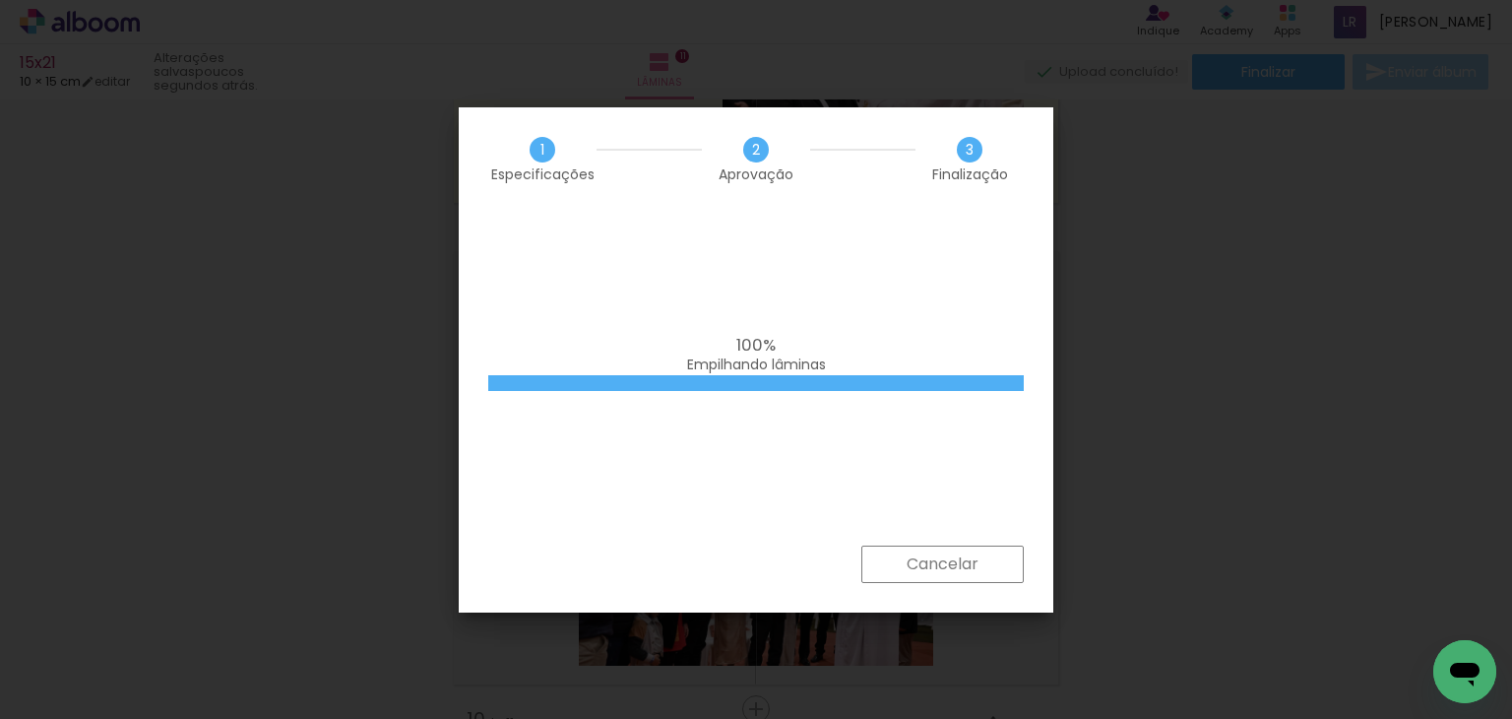
click at [795, 231] on div "100% Empilhando lâminas" at bounding box center [756, 378] width 595 height 335
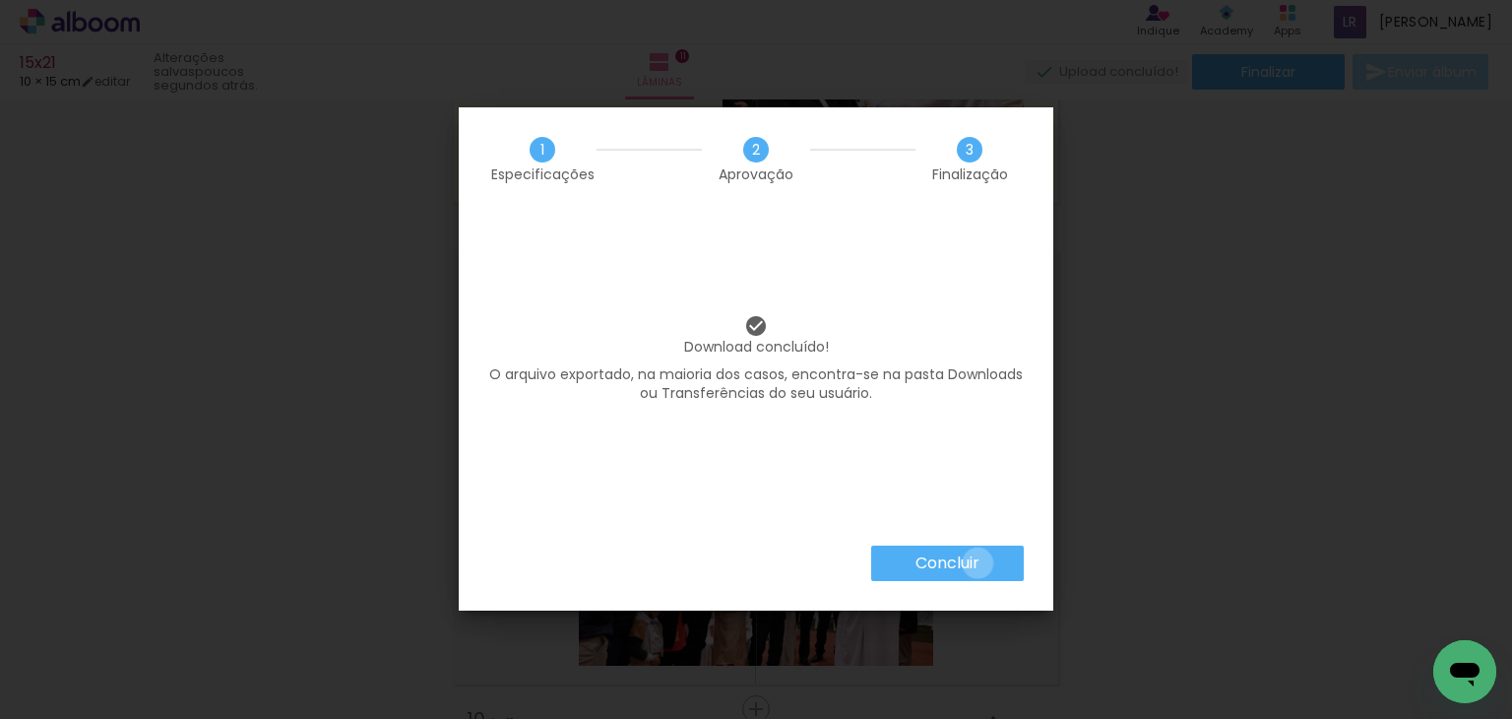
click at [0, 0] on slot "Concluir" at bounding box center [0, 0] width 0 height 0
